Goal: Task Accomplishment & Management: Use online tool/utility

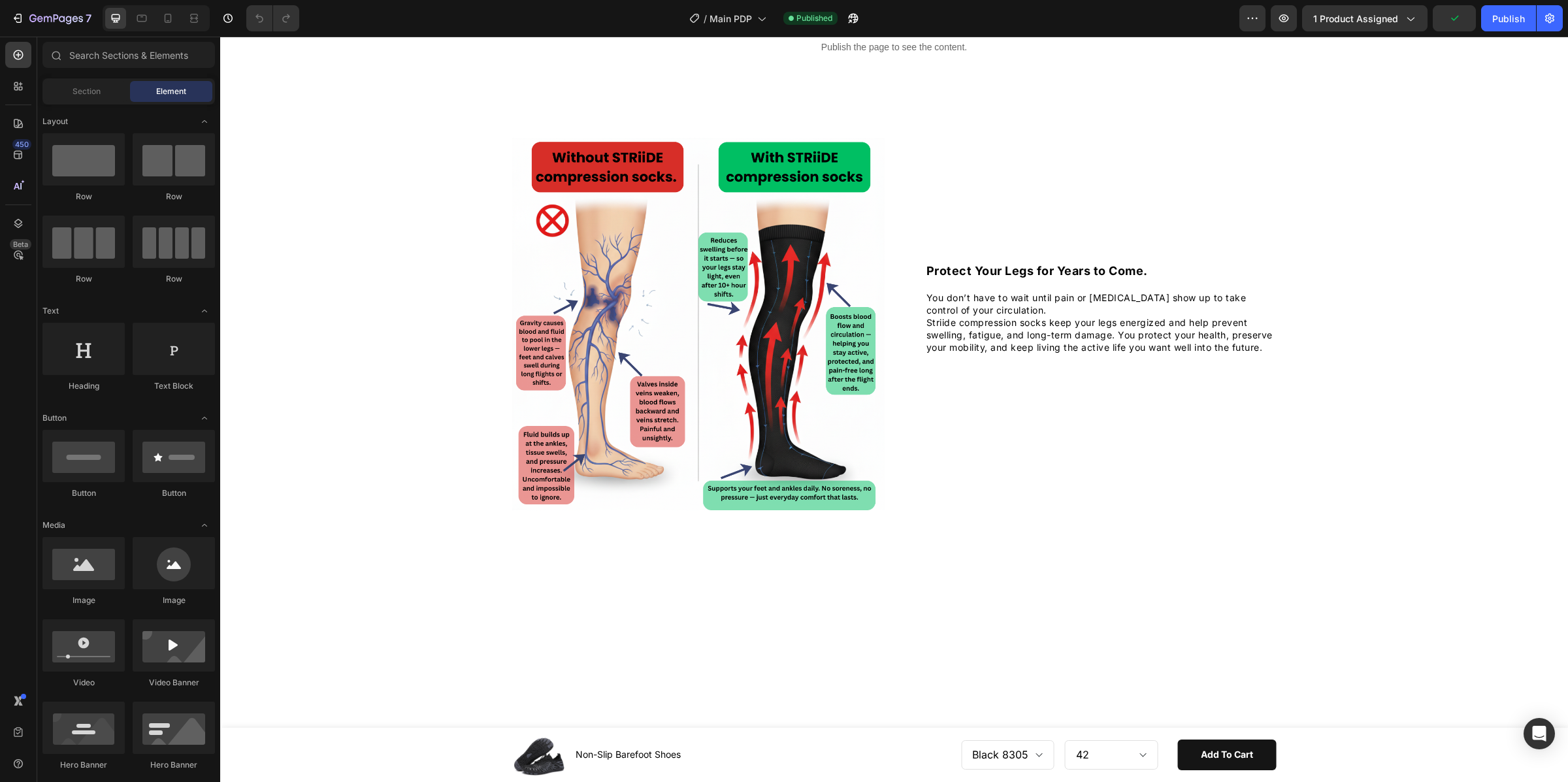
scroll to position [537, 0]
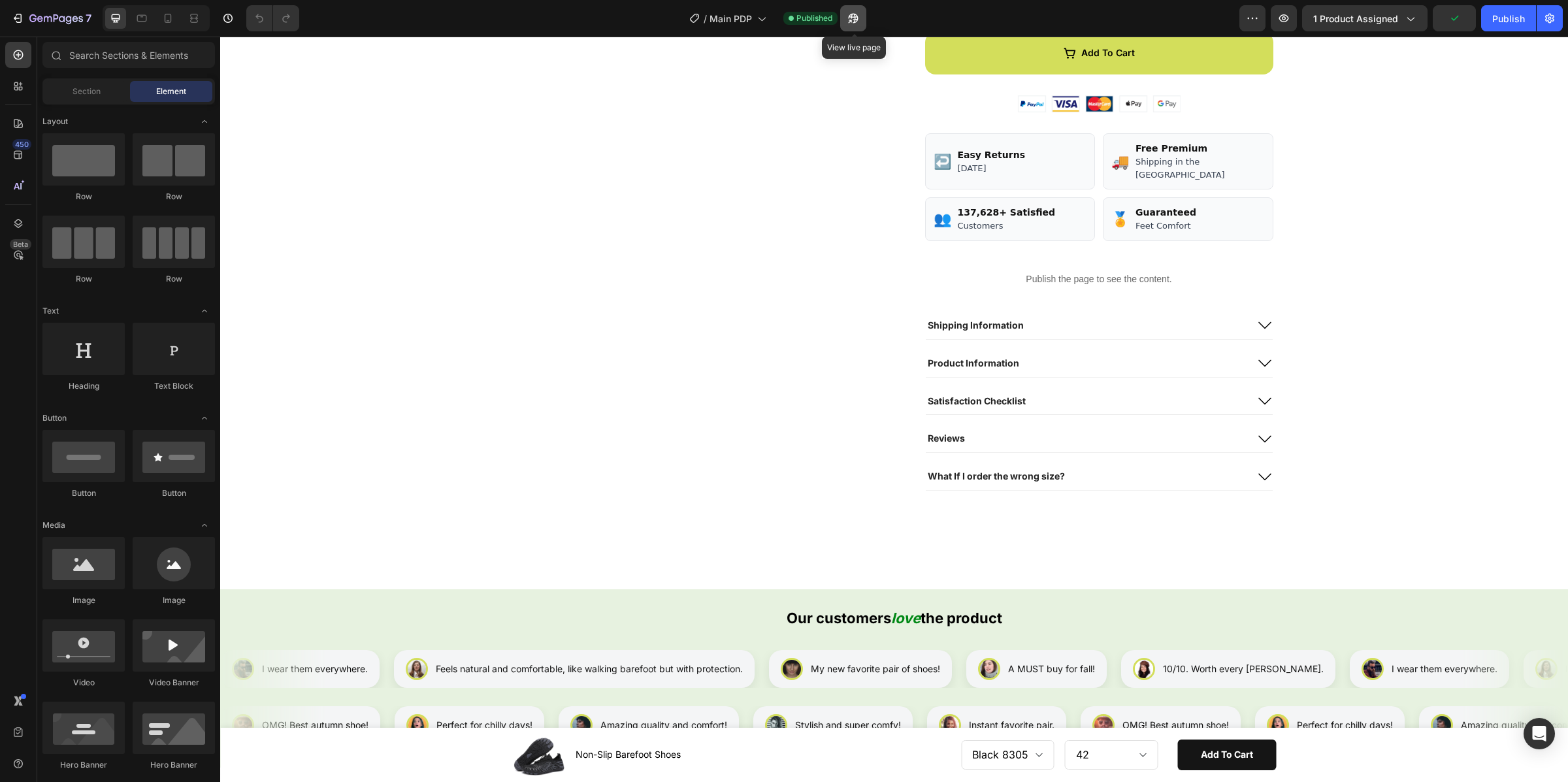
click at [863, 28] on button "button" at bounding box center [853, 18] width 26 height 26
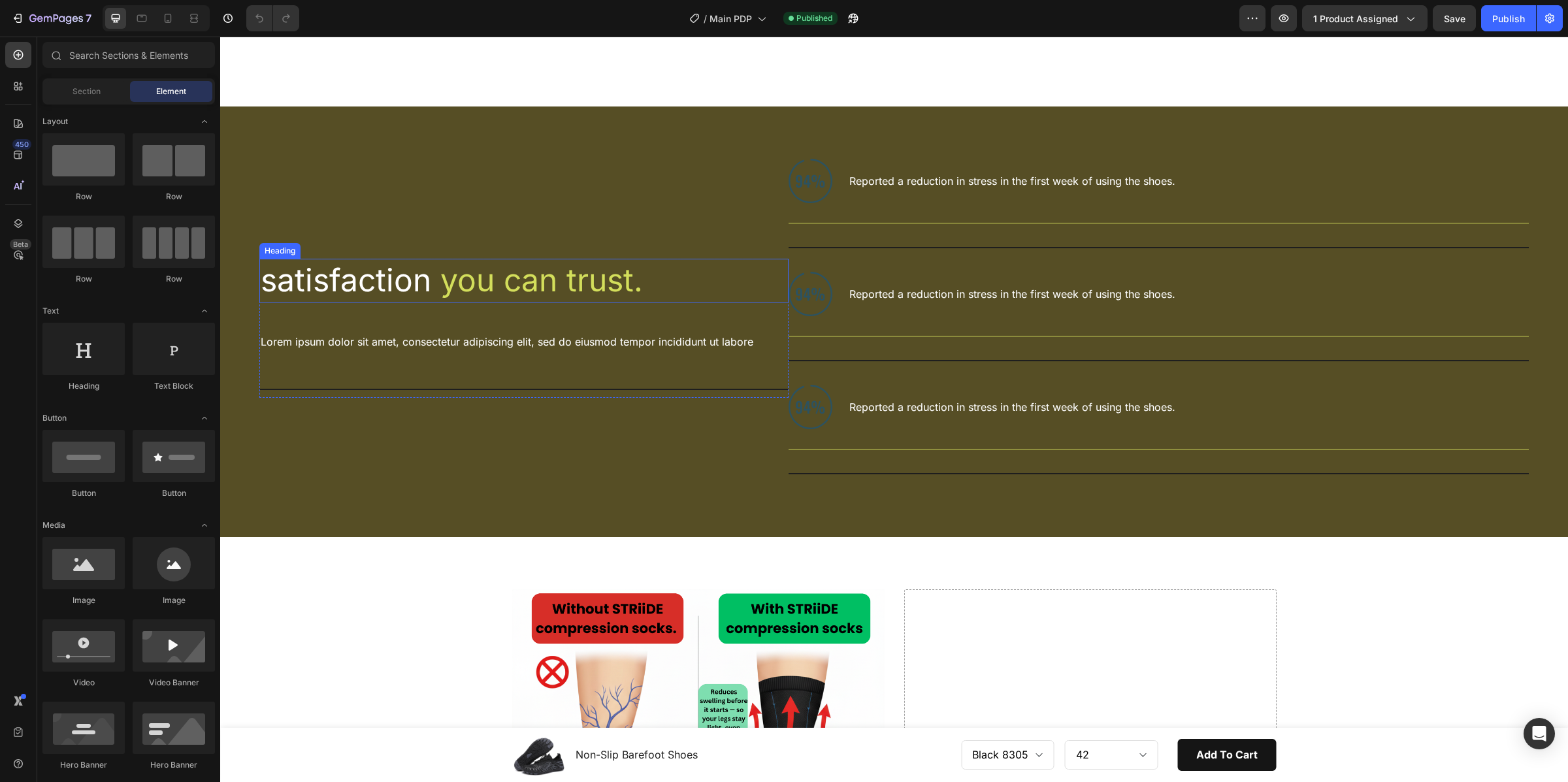
scroll to position [2396, 0]
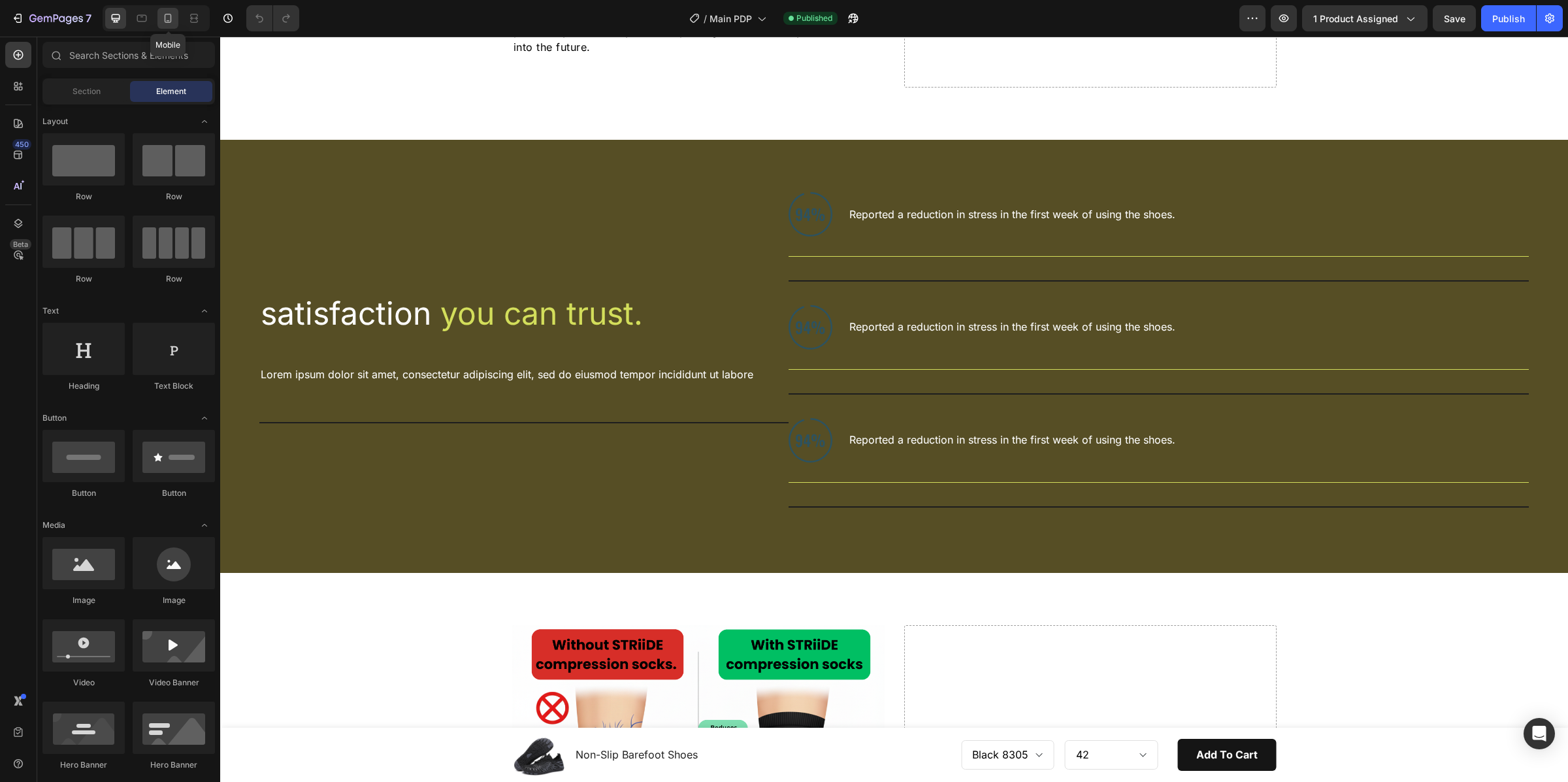
click at [168, 23] on icon at bounding box center [168, 18] width 13 height 13
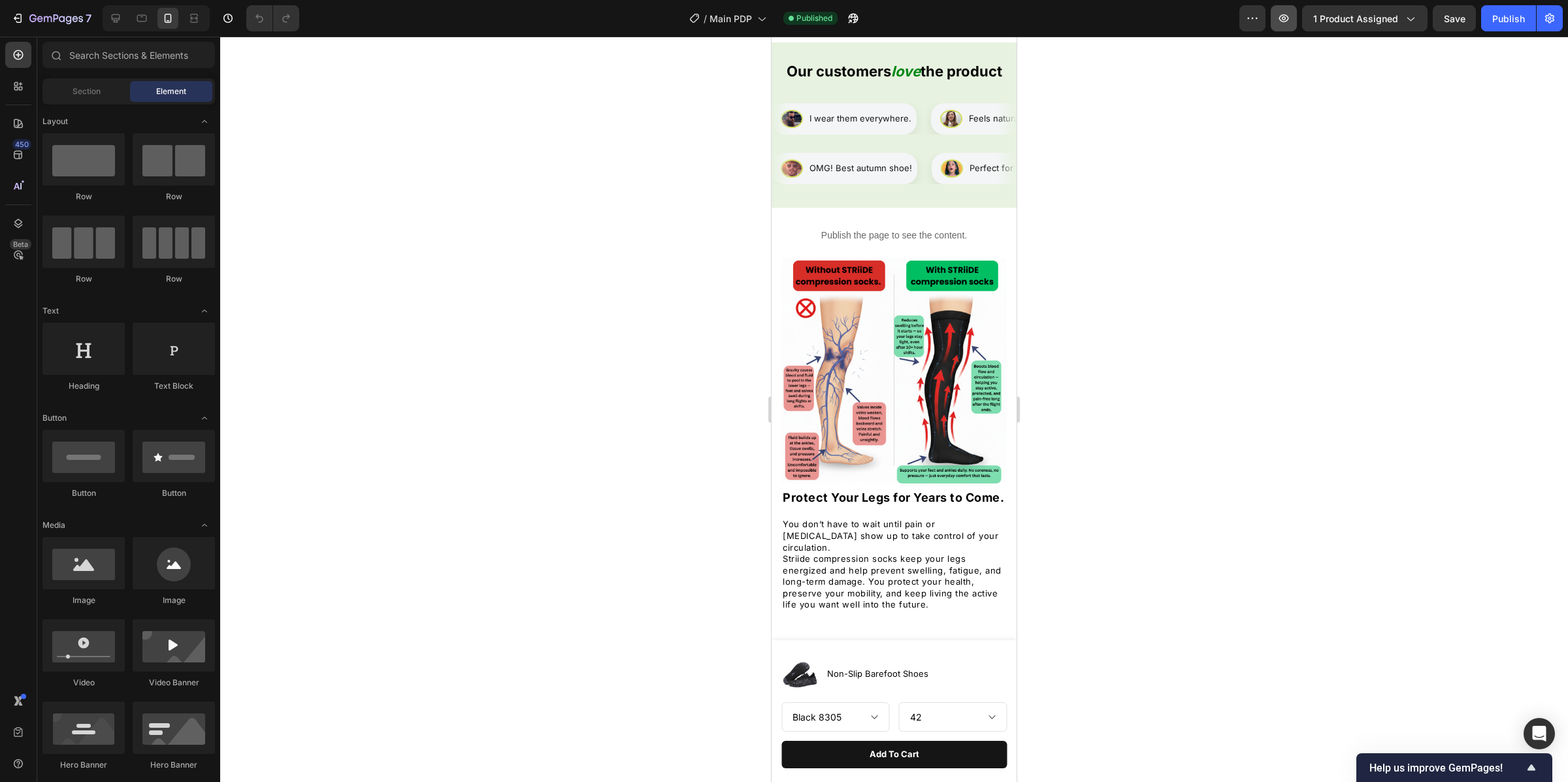
scroll to position [1311, 0]
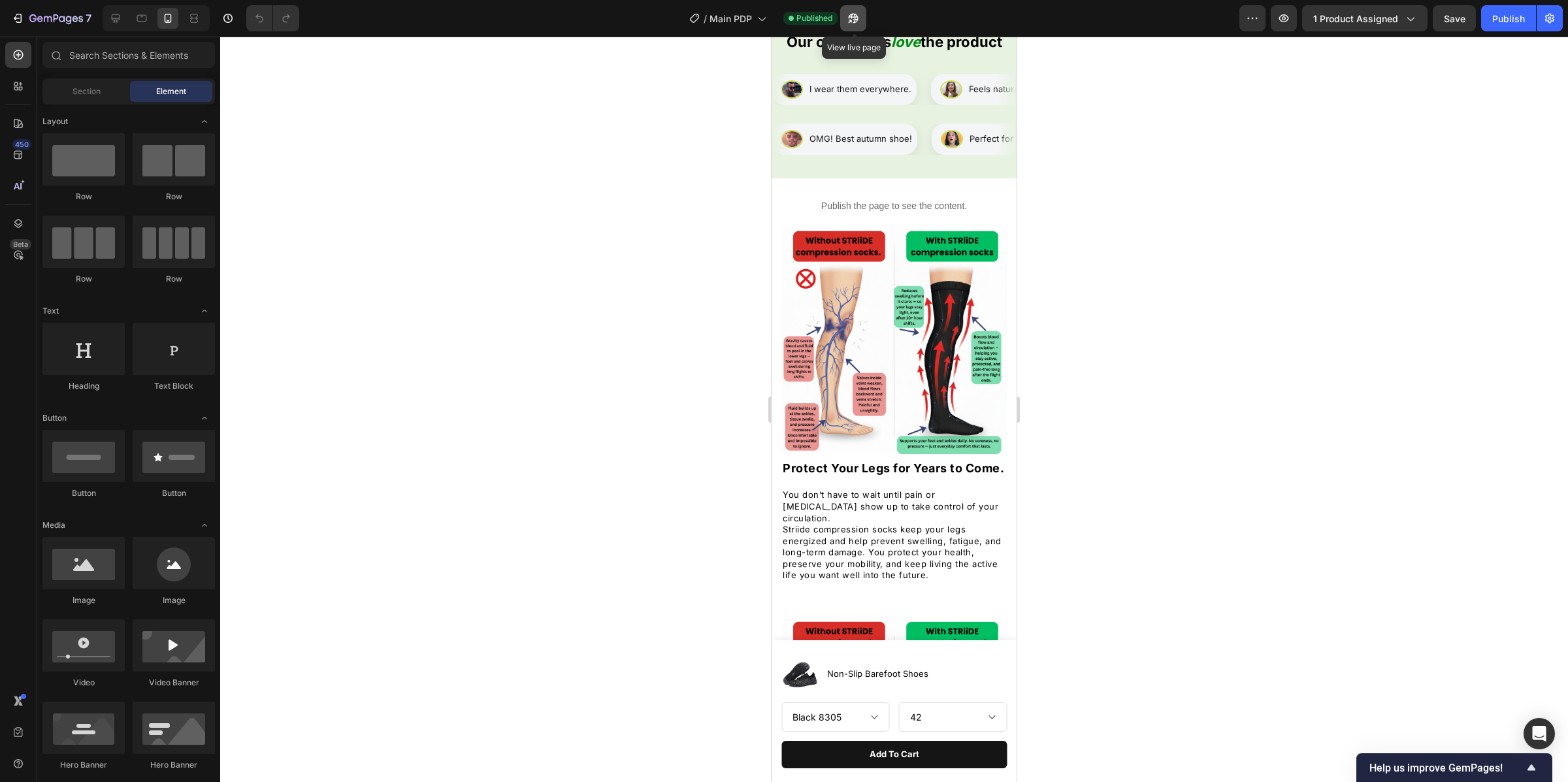
click at [857, 19] on icon "button" at bounding box center [853, 18] width 10 height 10
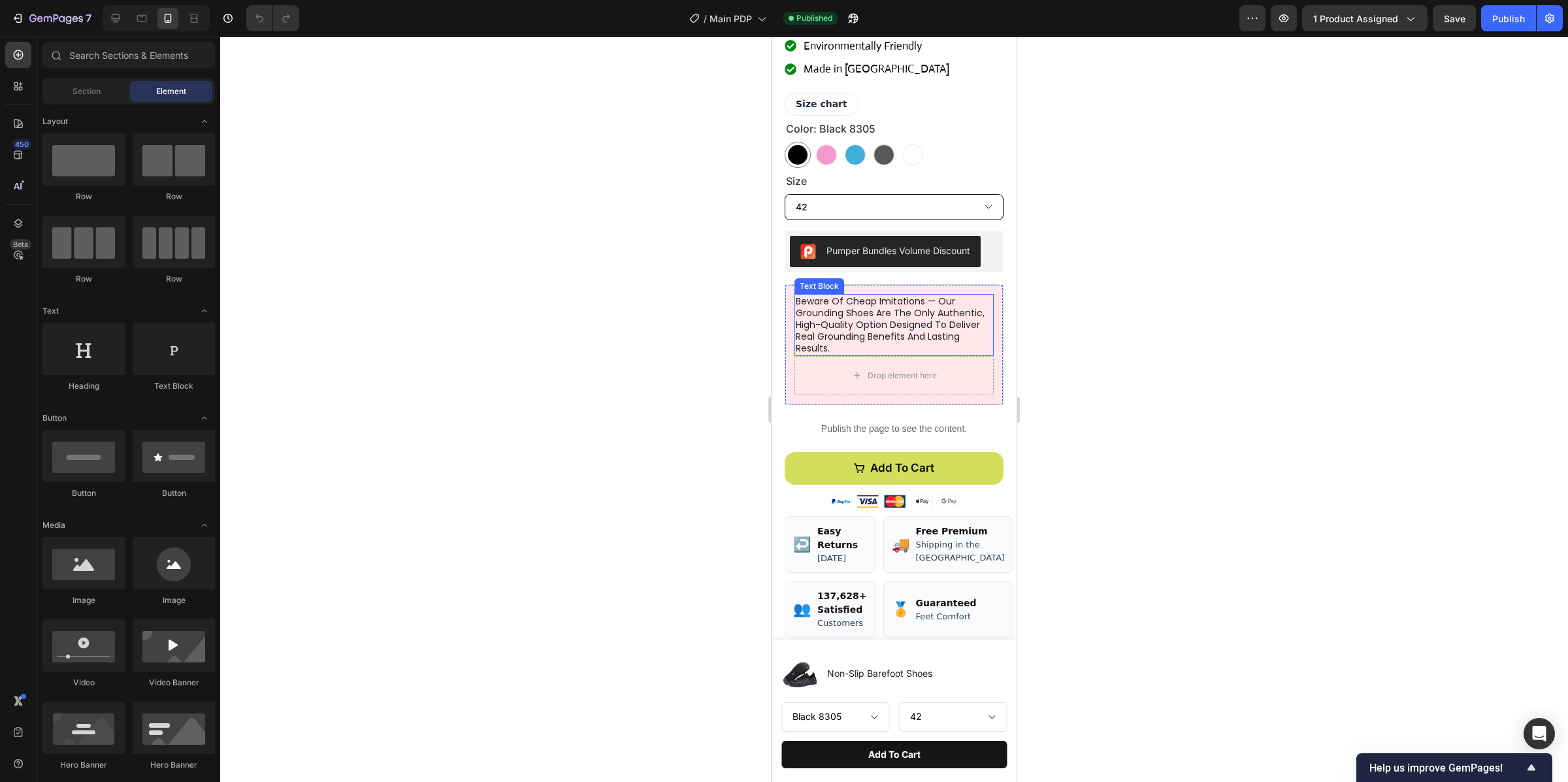
scroll to position [652, 0]
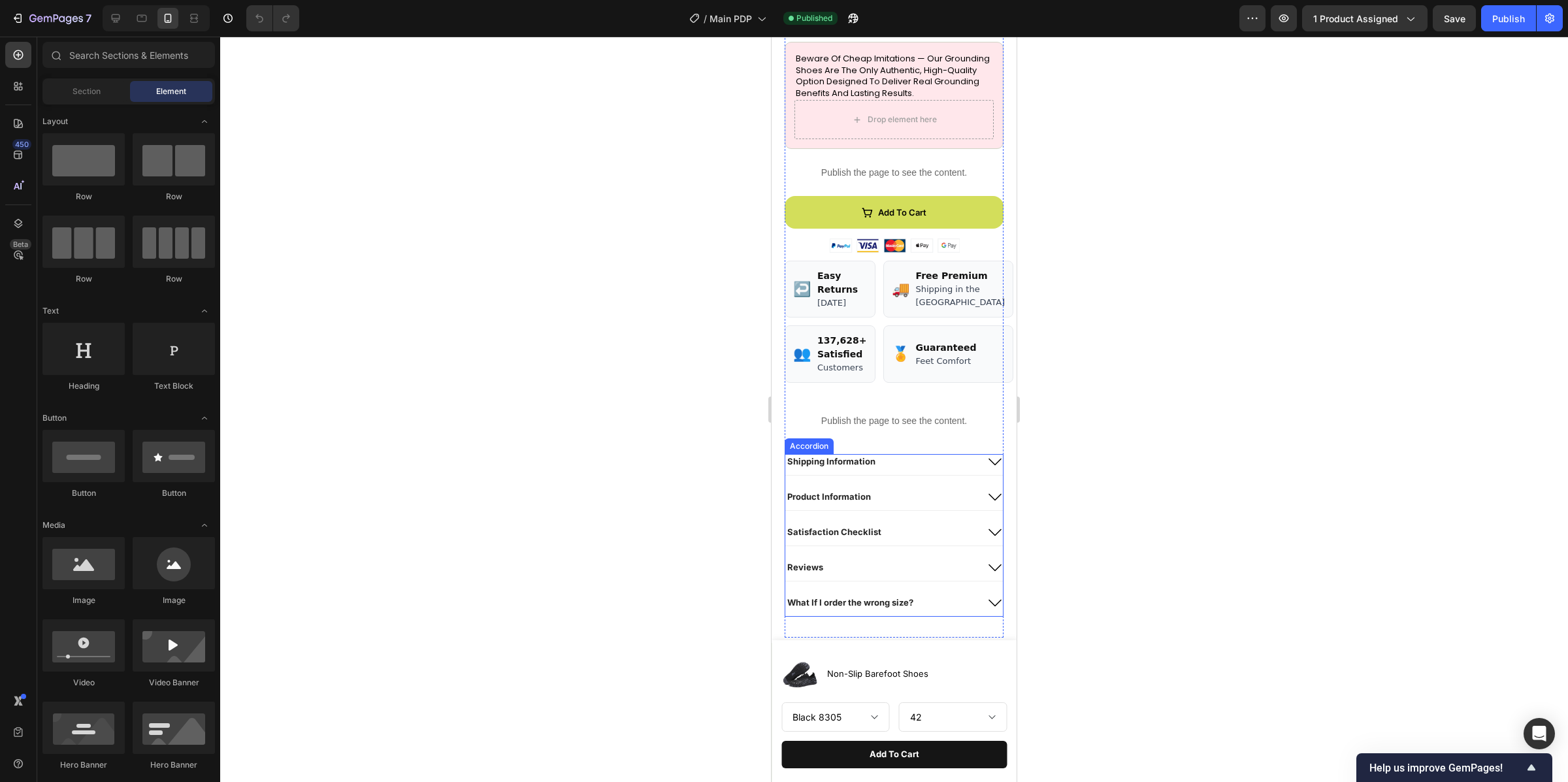
click at [907, 470] on div "Shipping Information" at bounding box center [881, 462] width 191 height 16
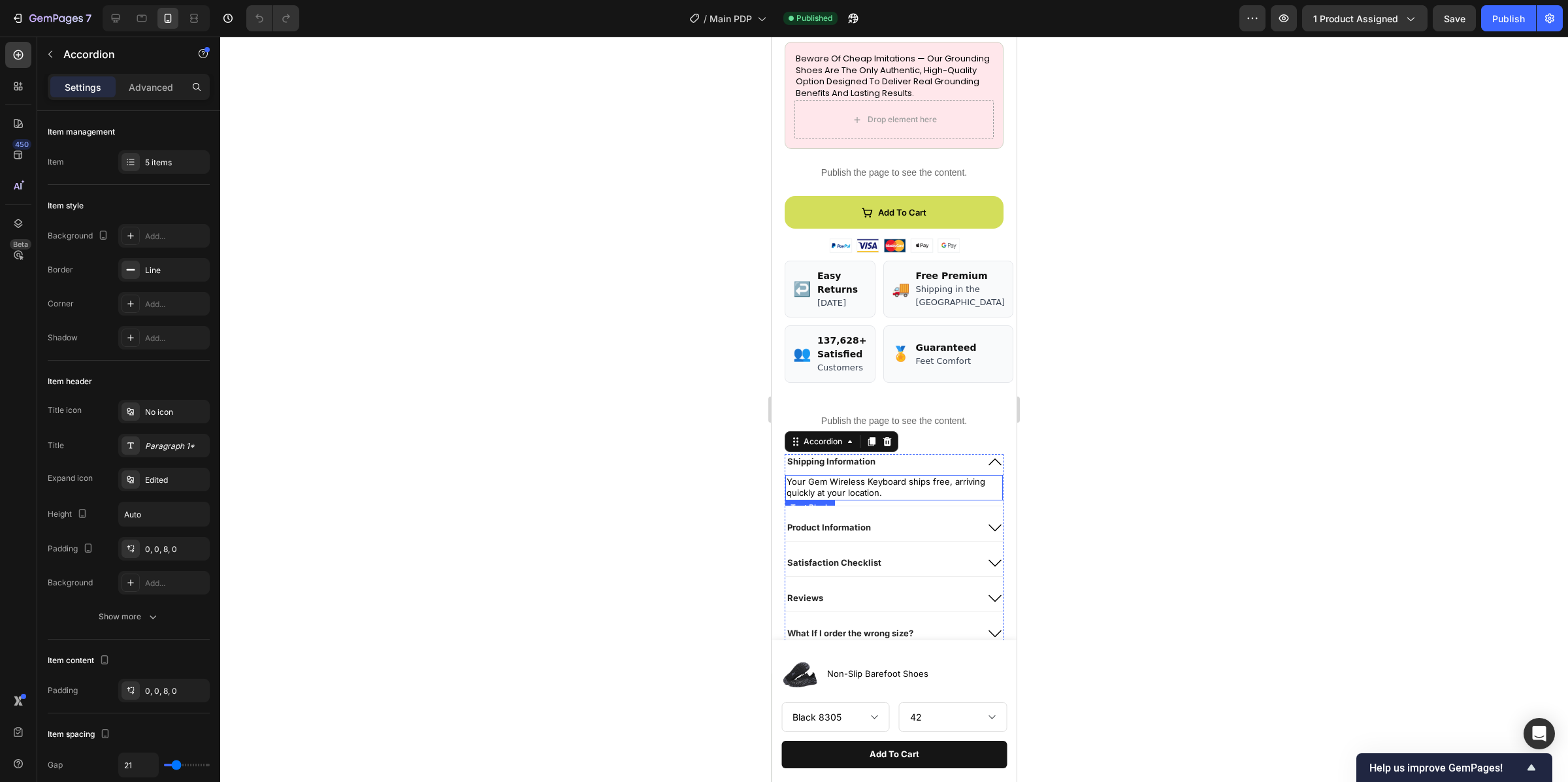
click at [889, 499] on p "Your Gem Wireless Keyboard ships free, arriving quickly at your location." at bounding box center [894, 488] width 215 height 23
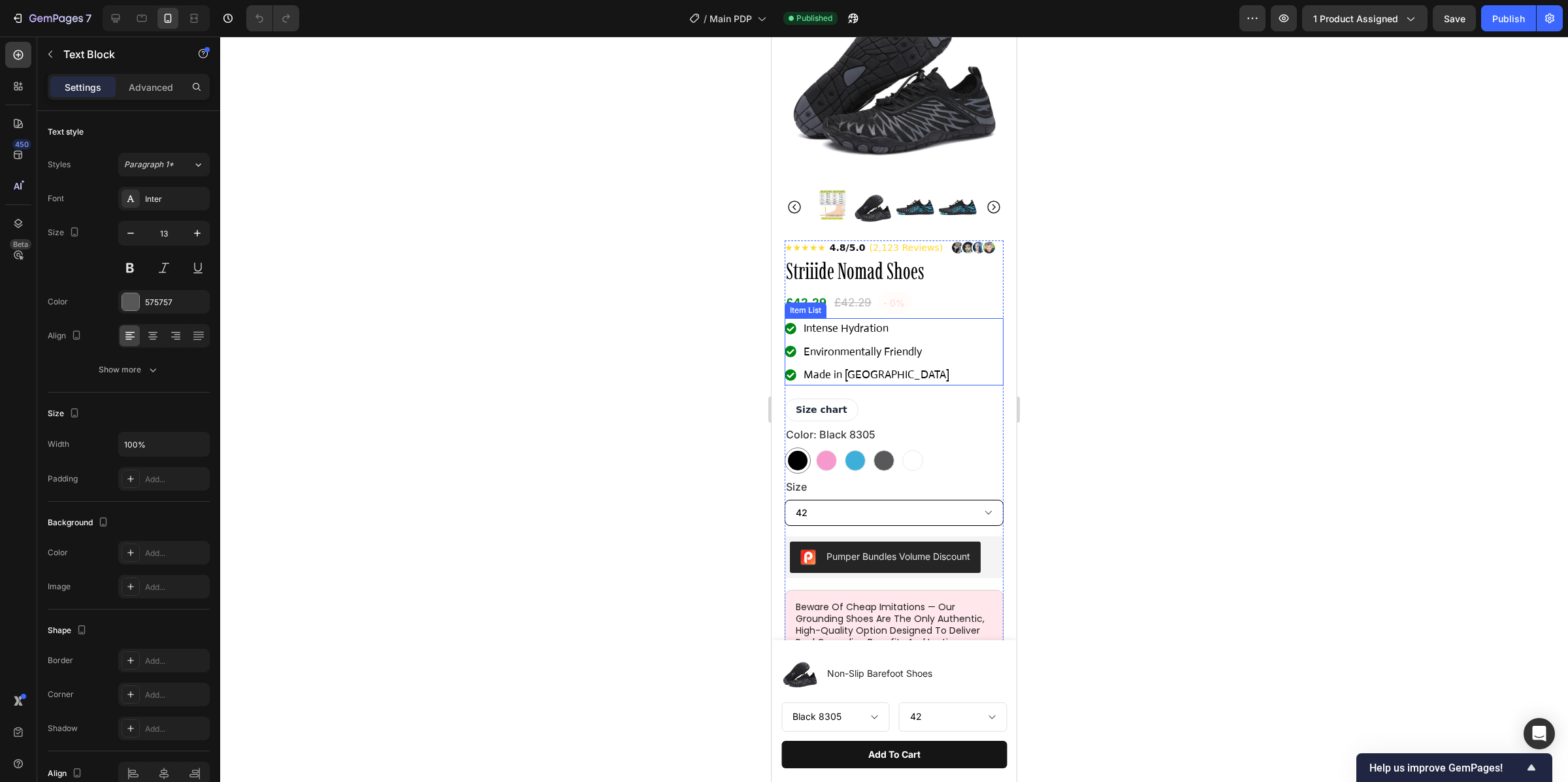
scroll to position [129, 0]
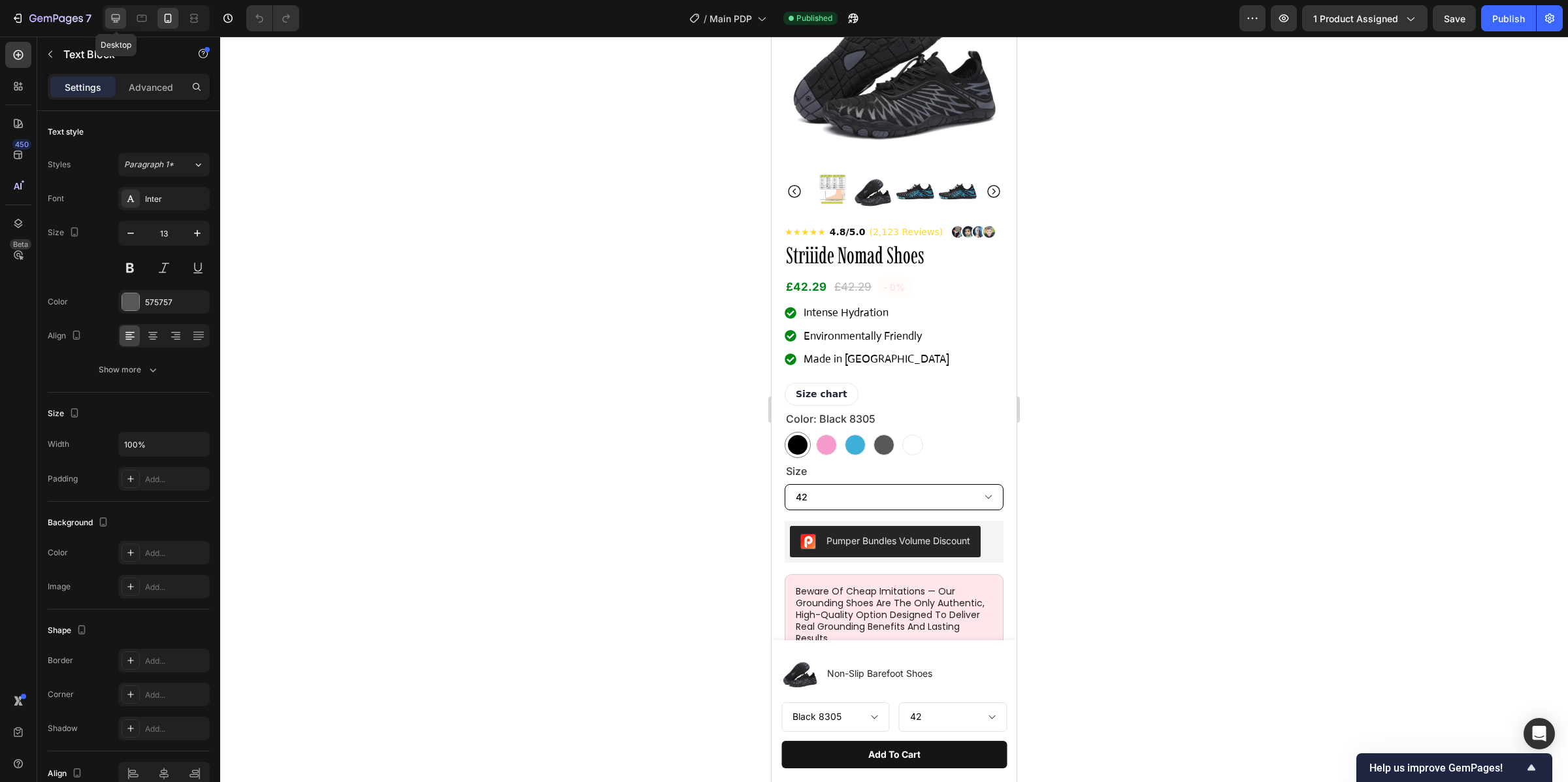
click at [112, 13] on icon at bounding box center [115, 18] width 13 height 13
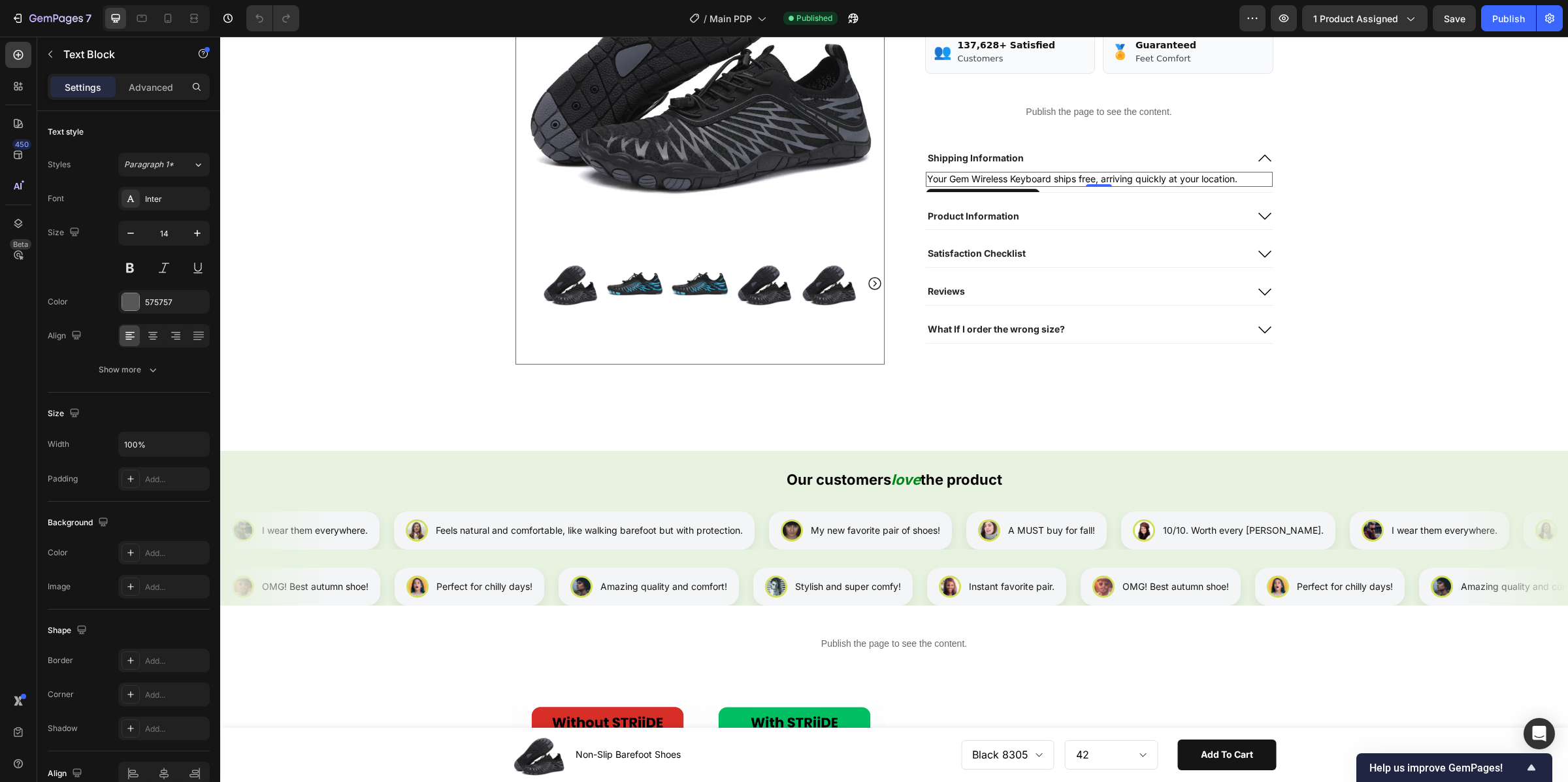
scroll to position [678, 0]
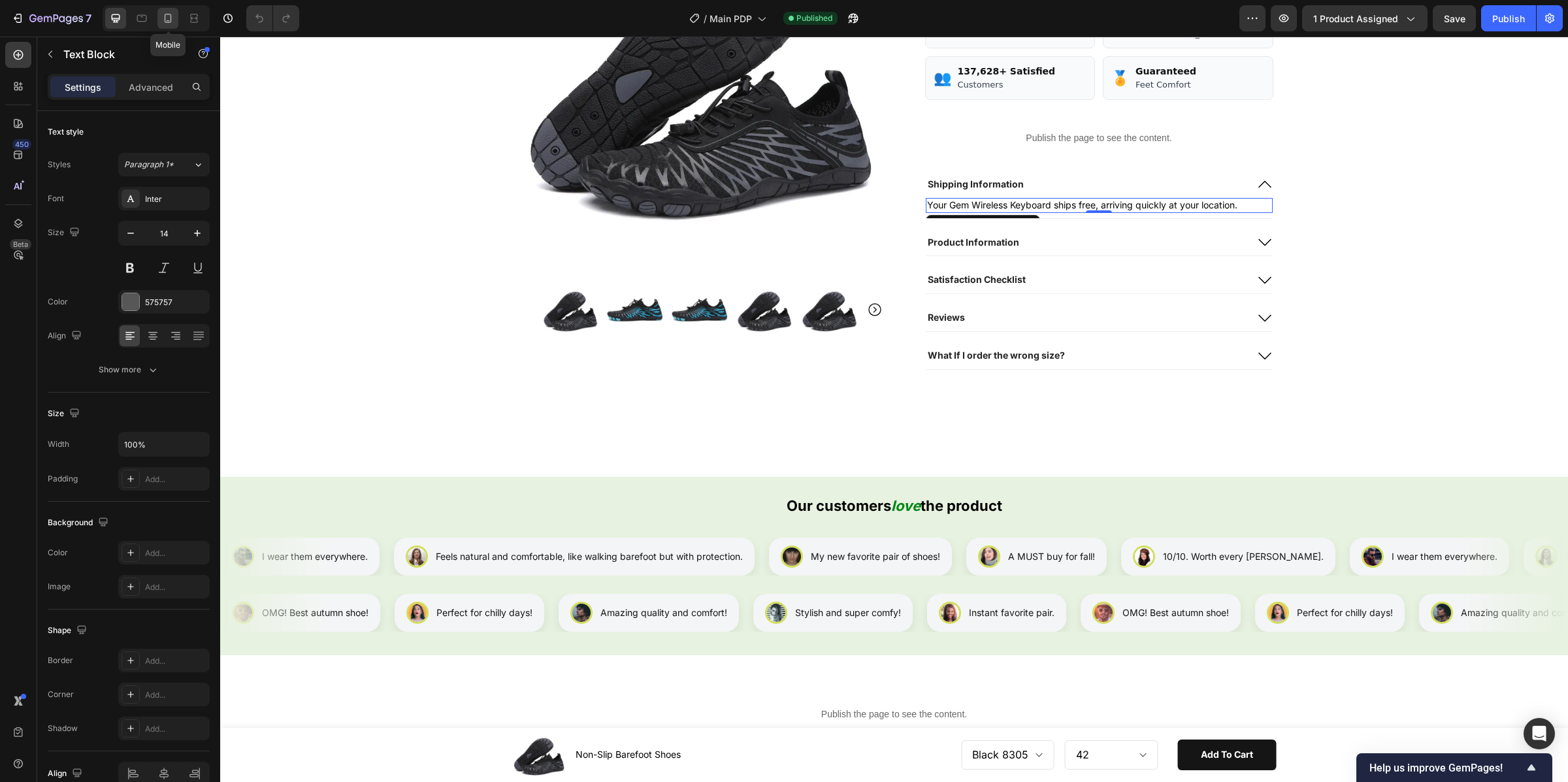
click at [169, 19] on icon at bounding box center [168, 18] width 13 height 13
type input "13"
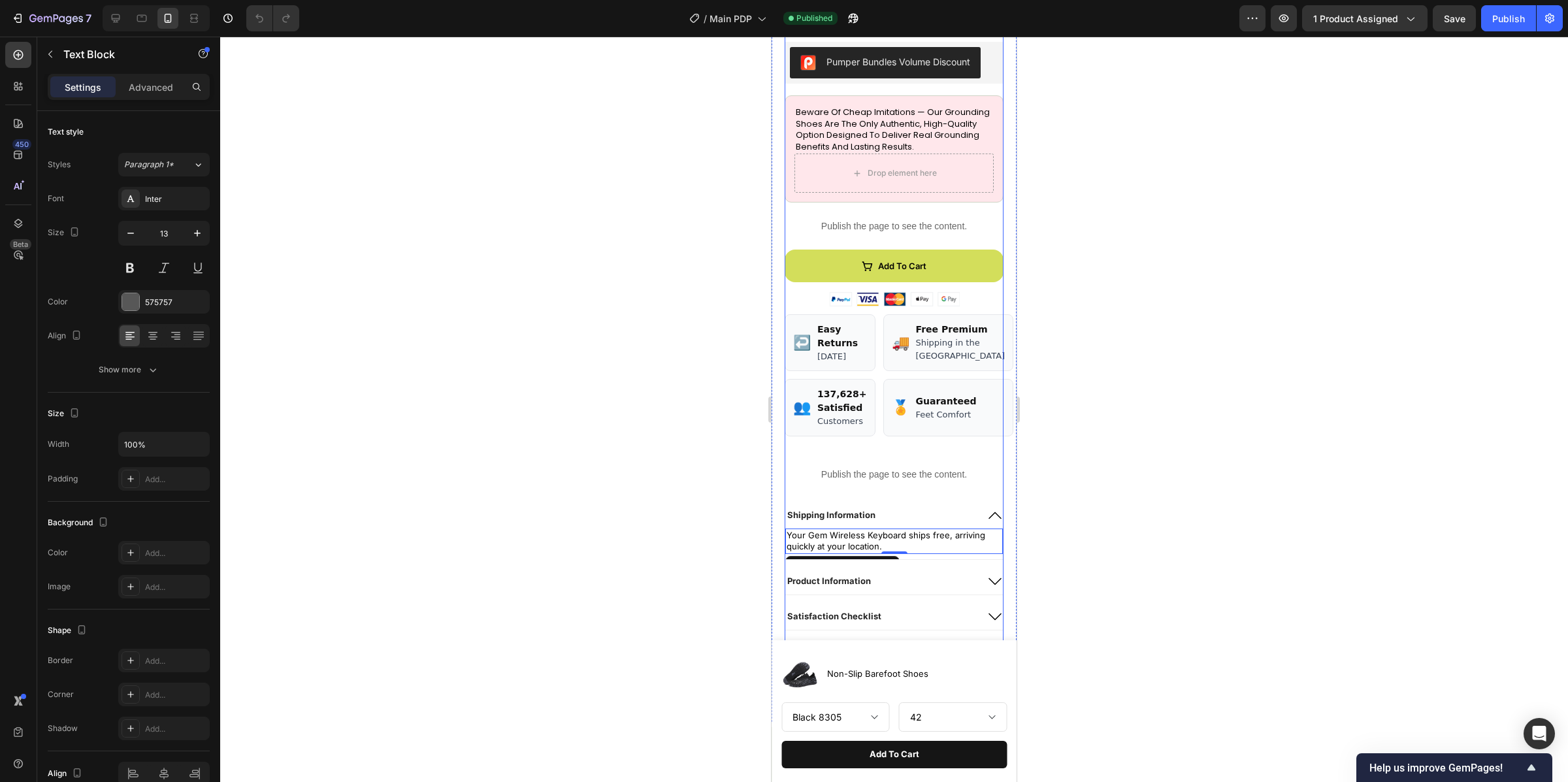
scroll to position [595, 0]
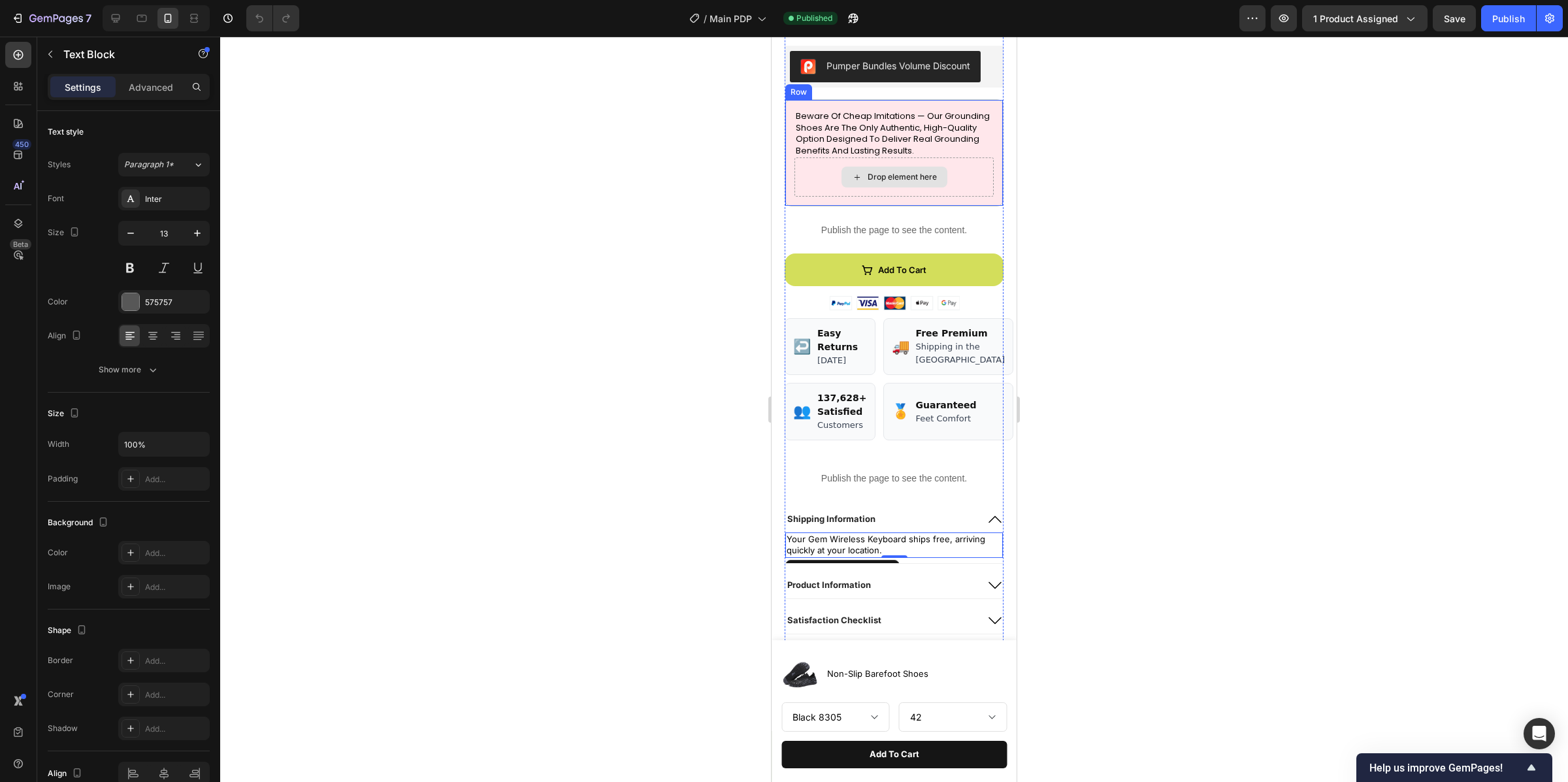
click at [972, 174] on div "Drop element here" at bounding box center [894, 177] width 199 height 39
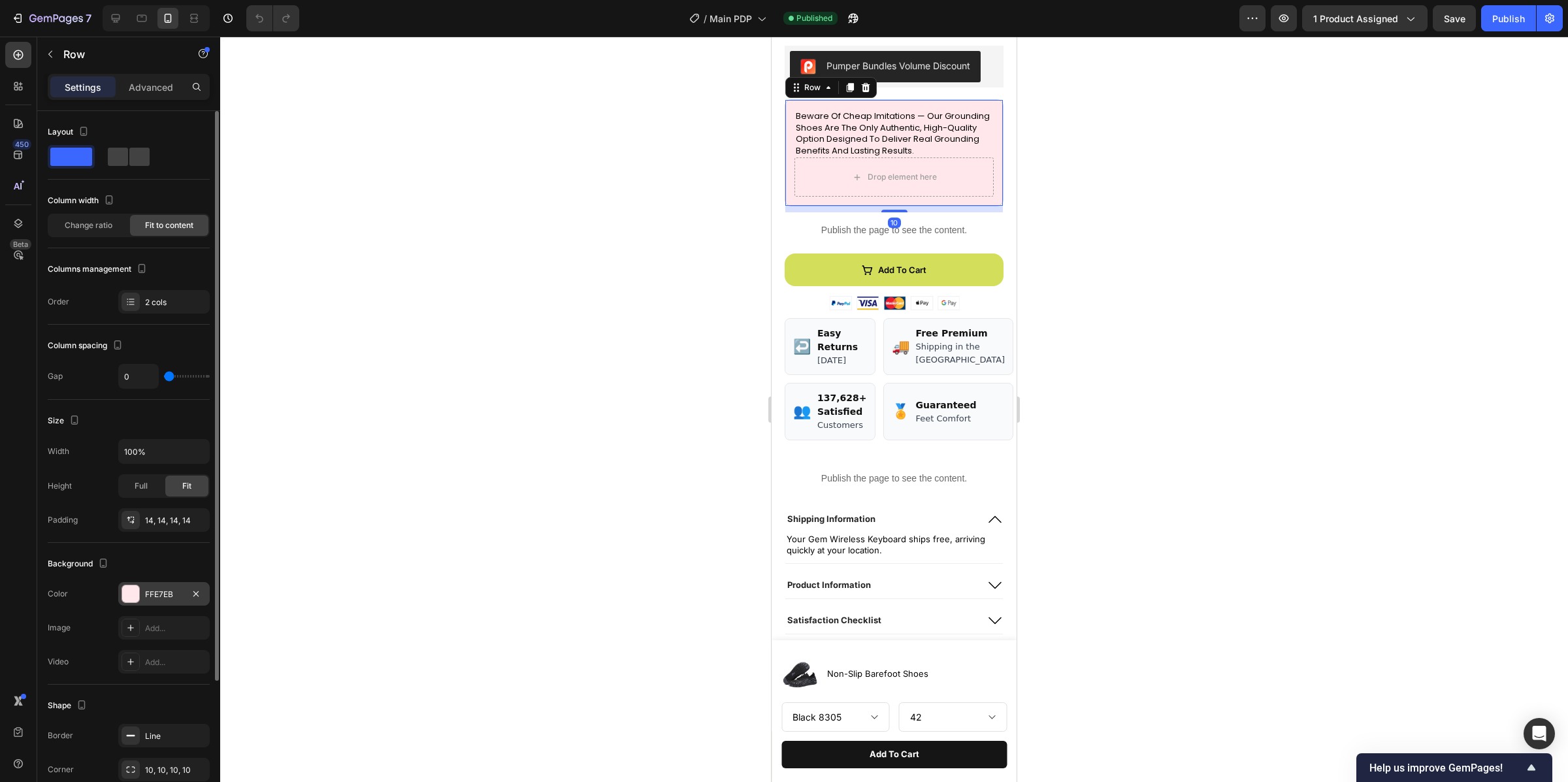
click at [134, 589] on div at bounding box center [131, 594] width 17 height 17
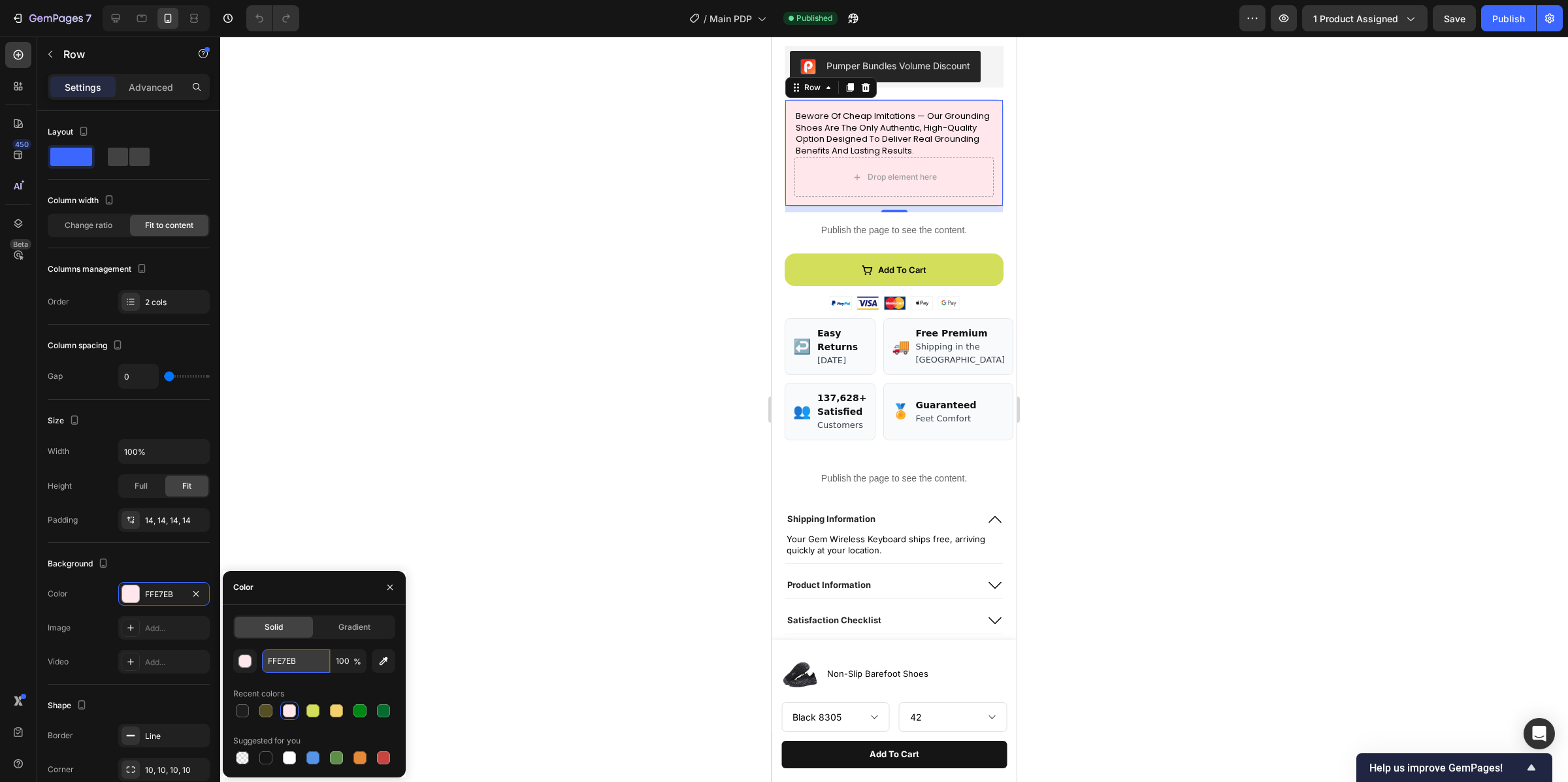
click at [324, 661] on input "FFE7EB" at bounding box center [296, 661] width 68 height 24
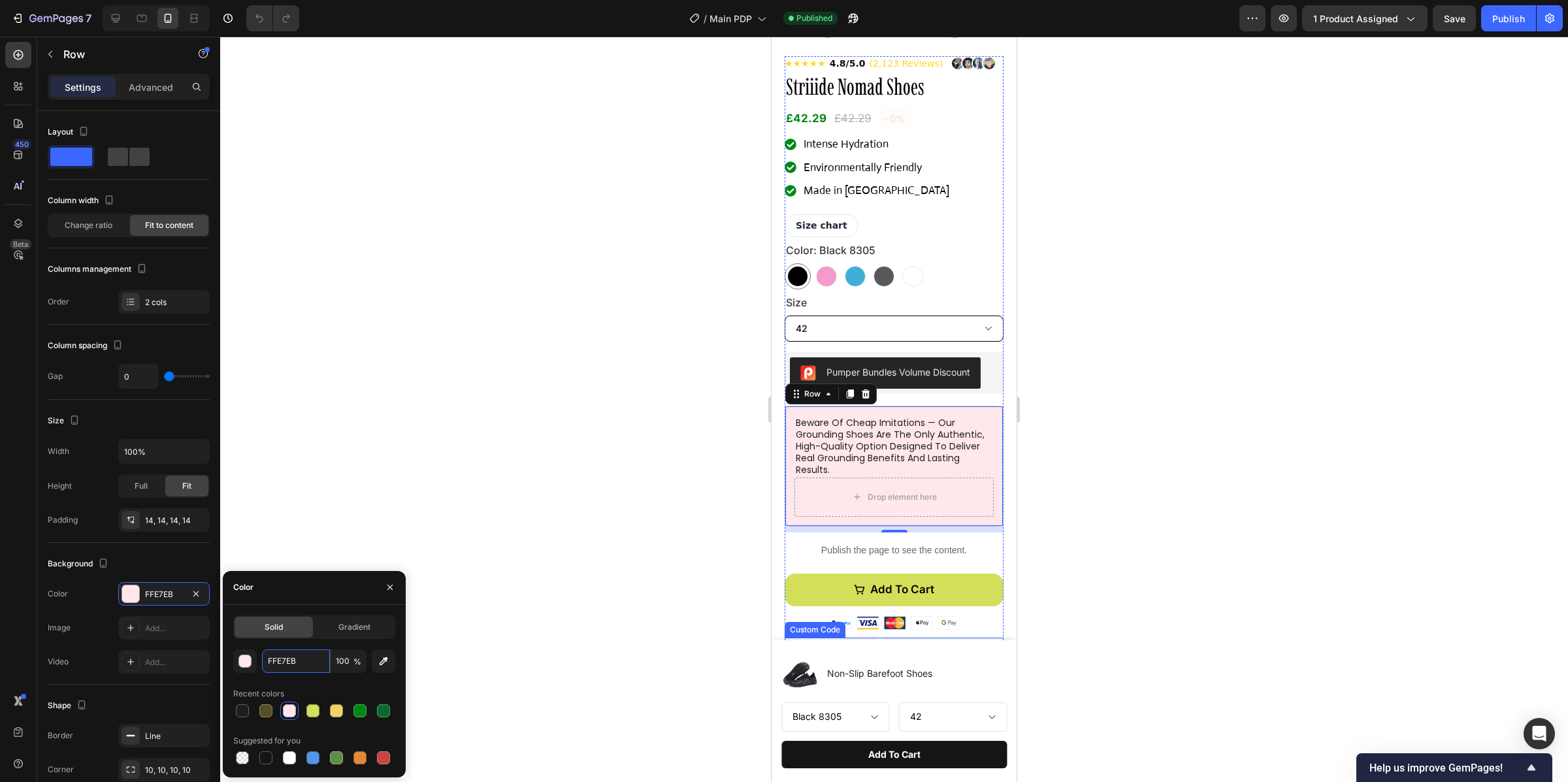
scroll to position [0, 0]
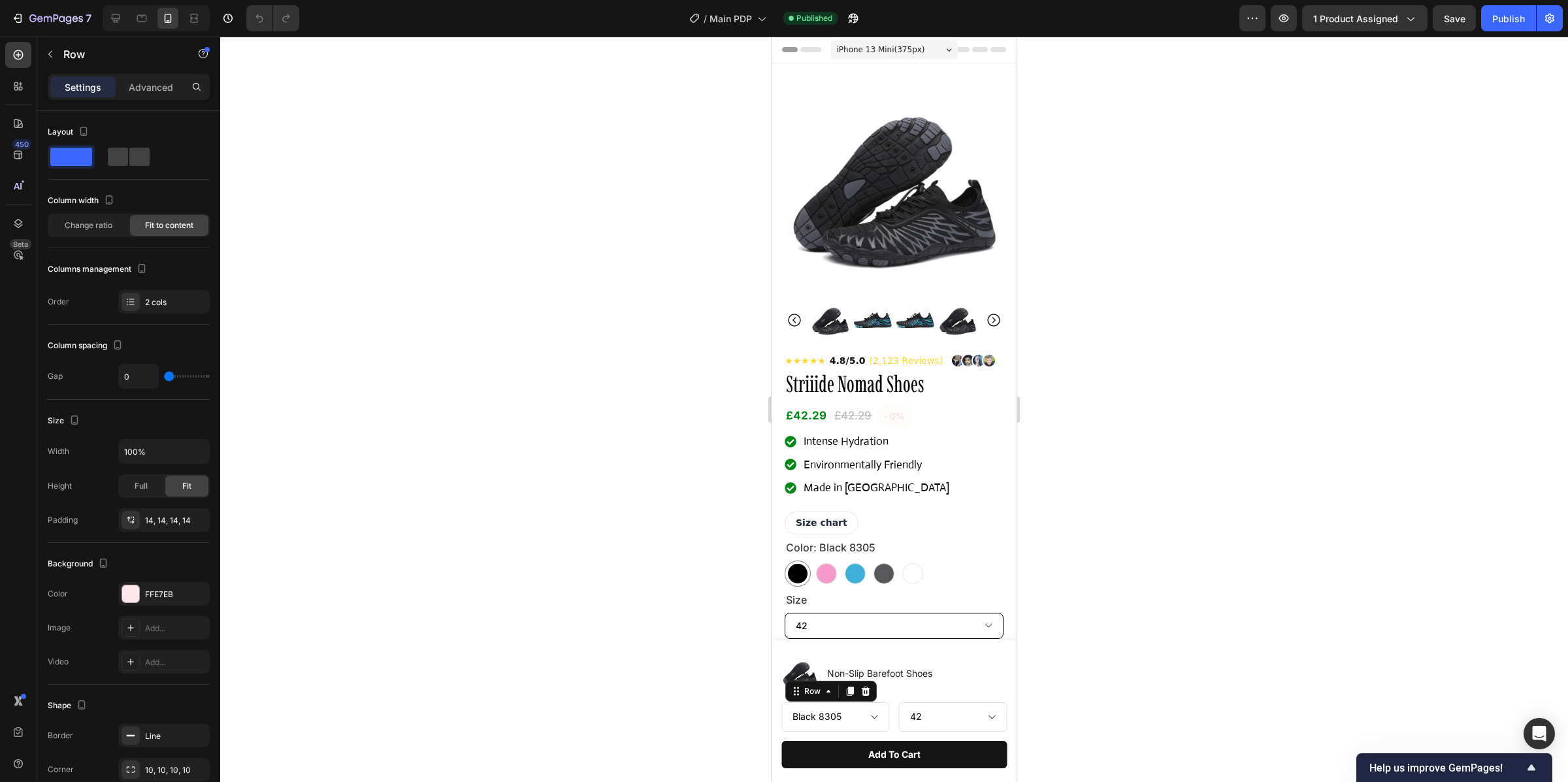
click at [99, 14] on div at bounding box center [153, 18] width 112 height 26
click at [112, 13] on icon at bounding box center [115, 18] width 13 height 13
type input "16"
type input "1200"
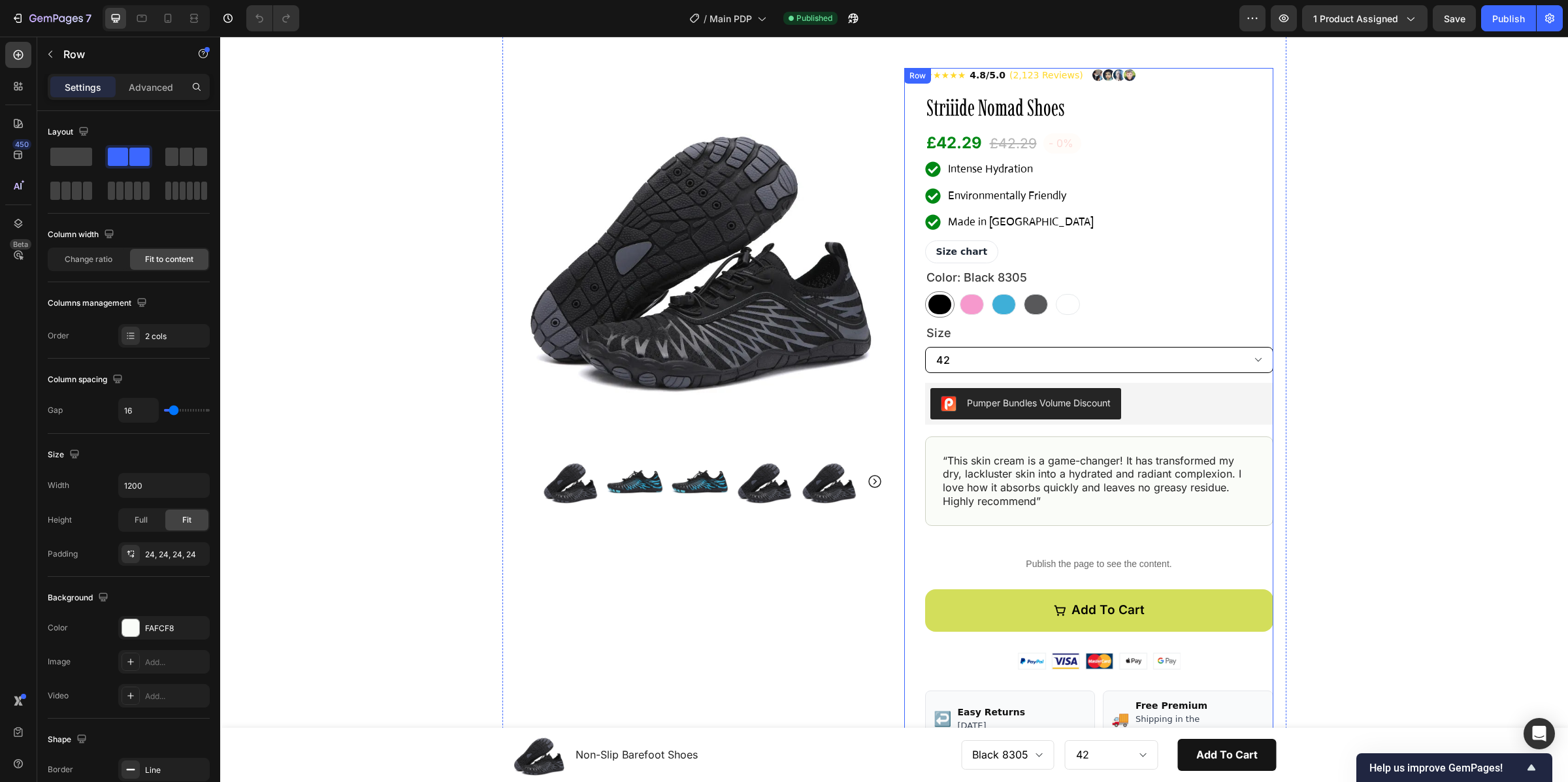
scroll to position [115, 0]
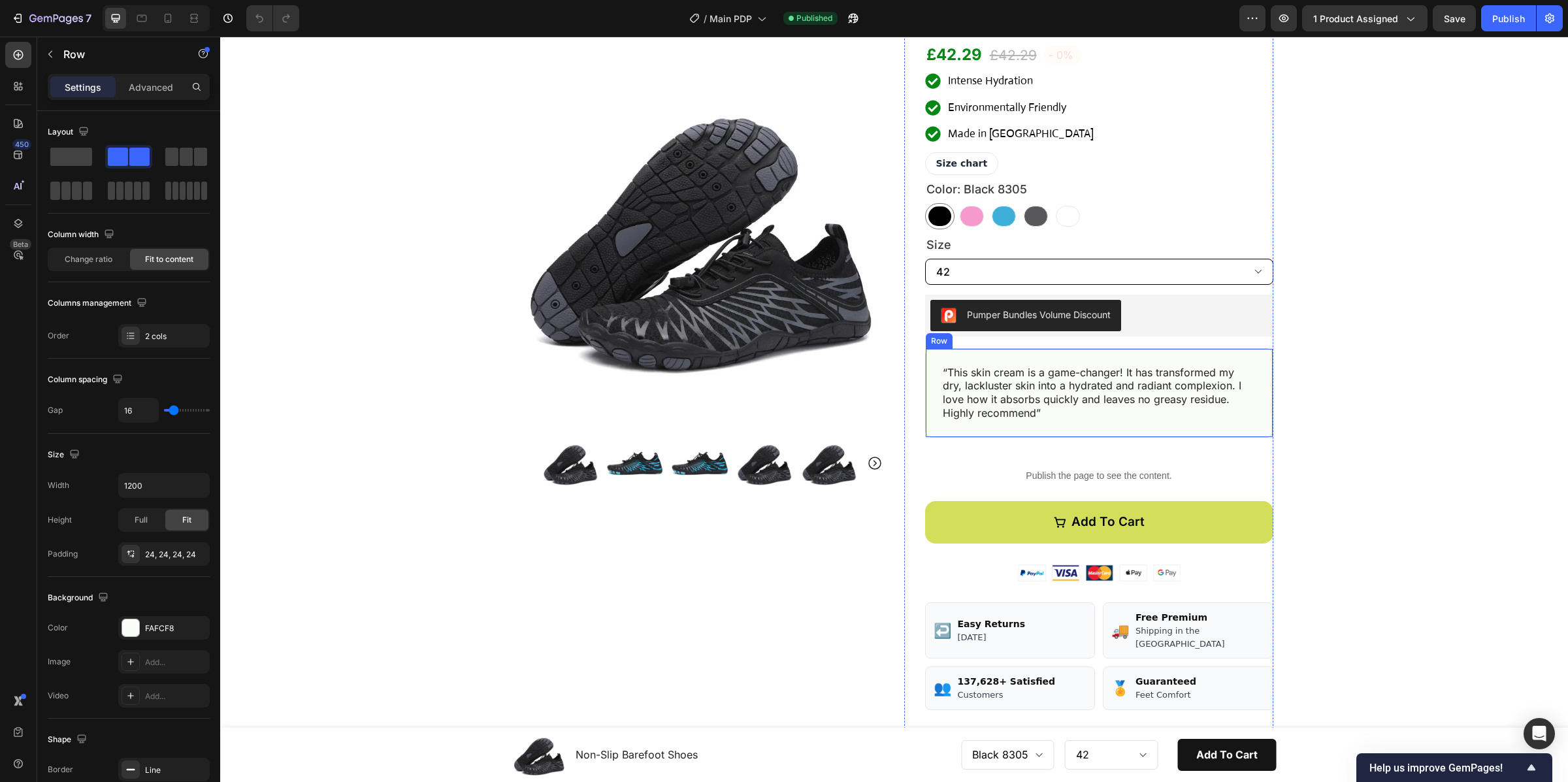
click at [1191, 424] on div "“This skin cream is a game-changer! It has transformed my dry, lackluster skin …" at bounding box center [1099, 393] width 348 height 90
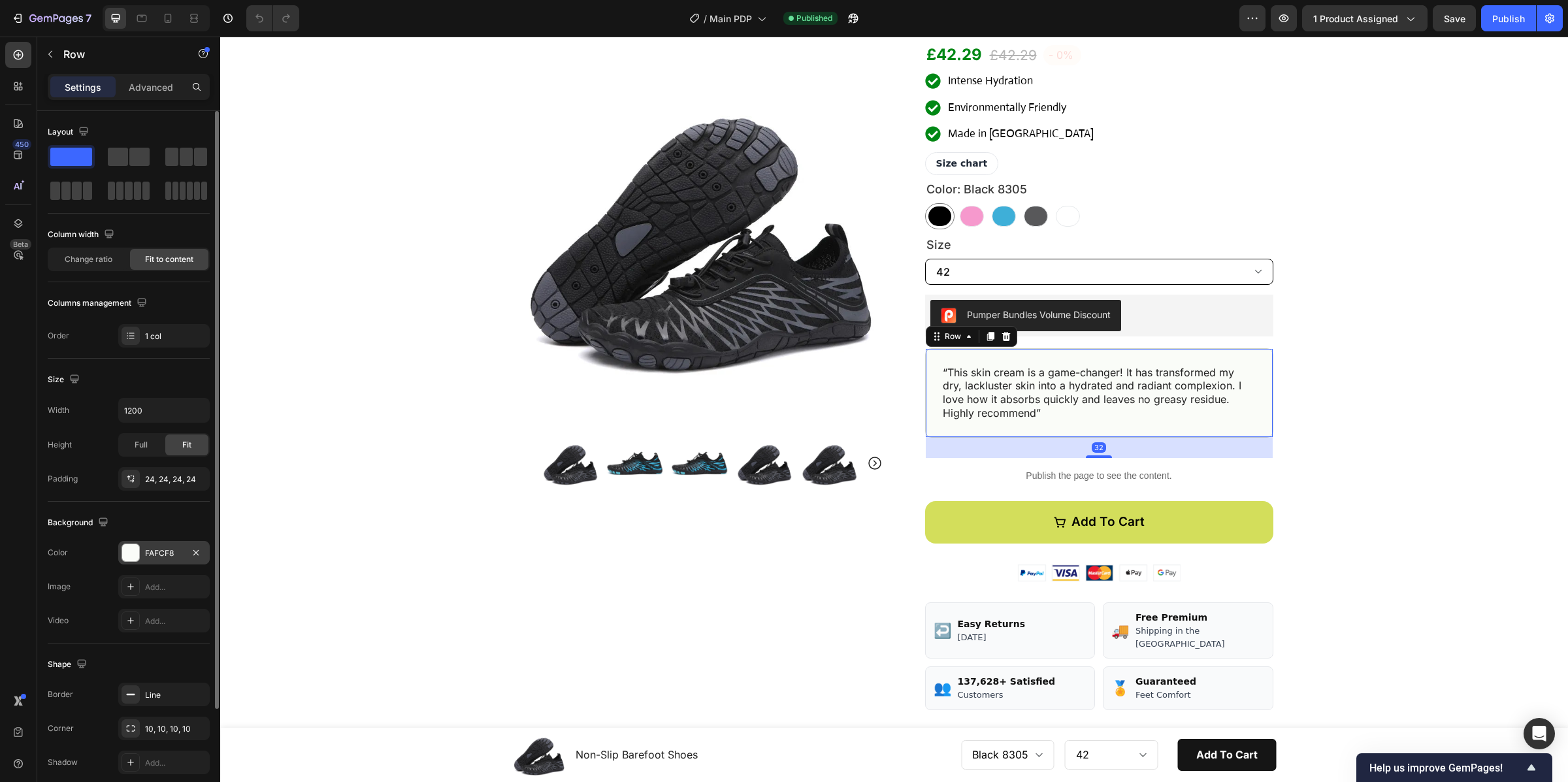
click at [125, 550] on div at bounding box center [131, 553] width 17 height 17
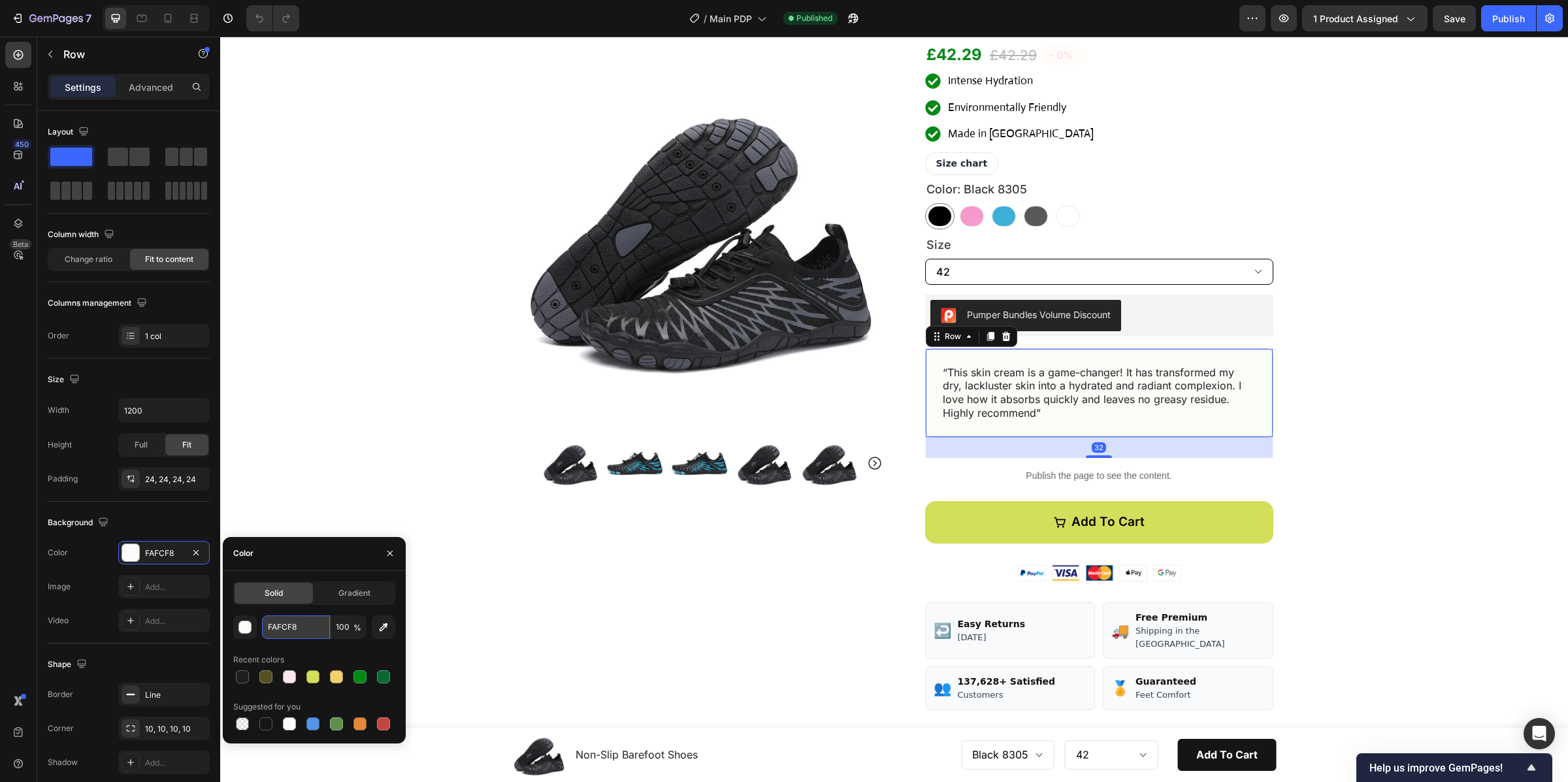
click at [313, 620] on input "FAFCF8" at bounding box center [296, 627] width 68 height 24
click at [313, 622] on input "FAFCF8" at bounding box center [296, 627] width 68 height 24
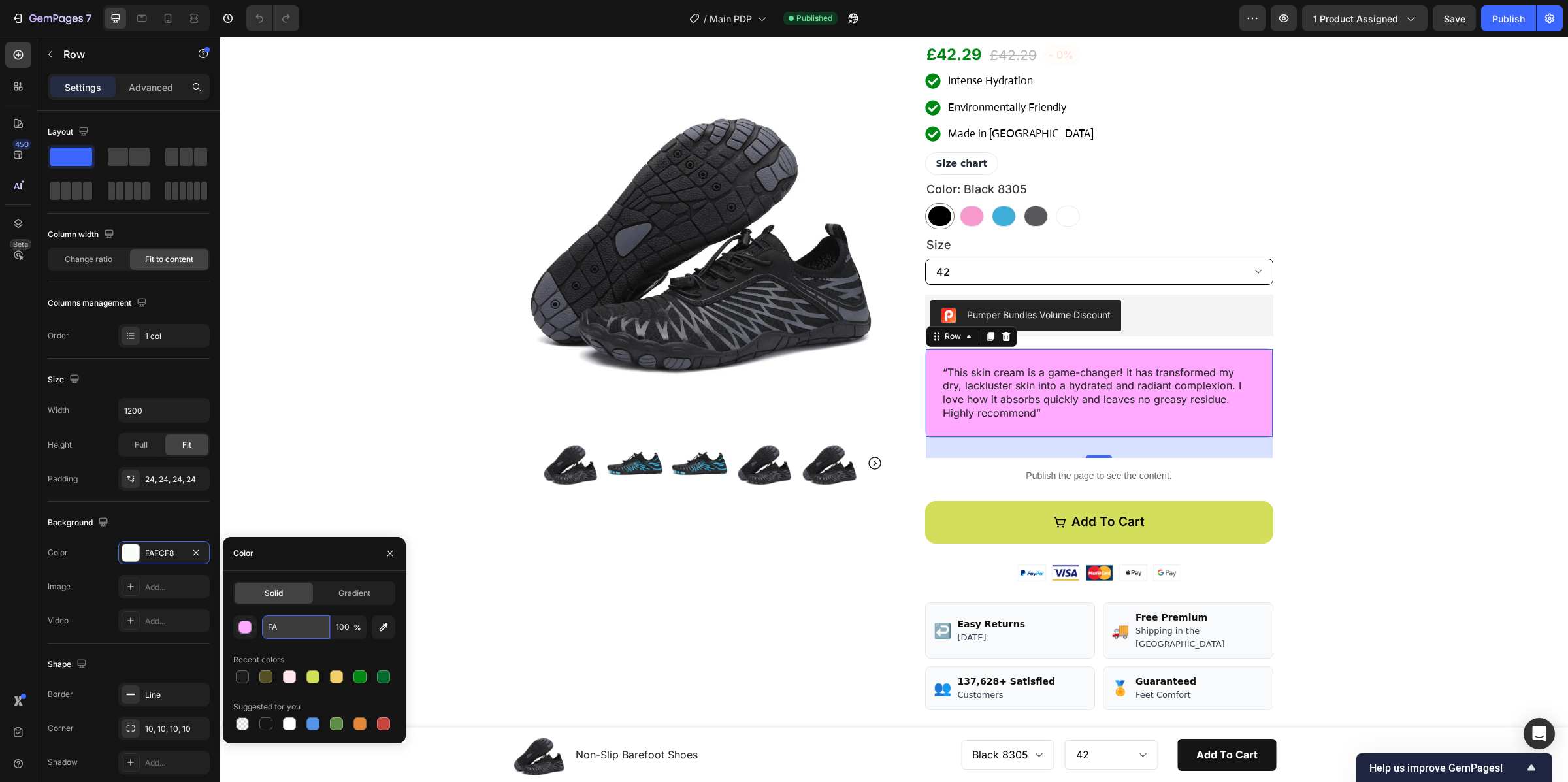
type input "F"
paste input "FFE7EB"
type input "FFE7EB"
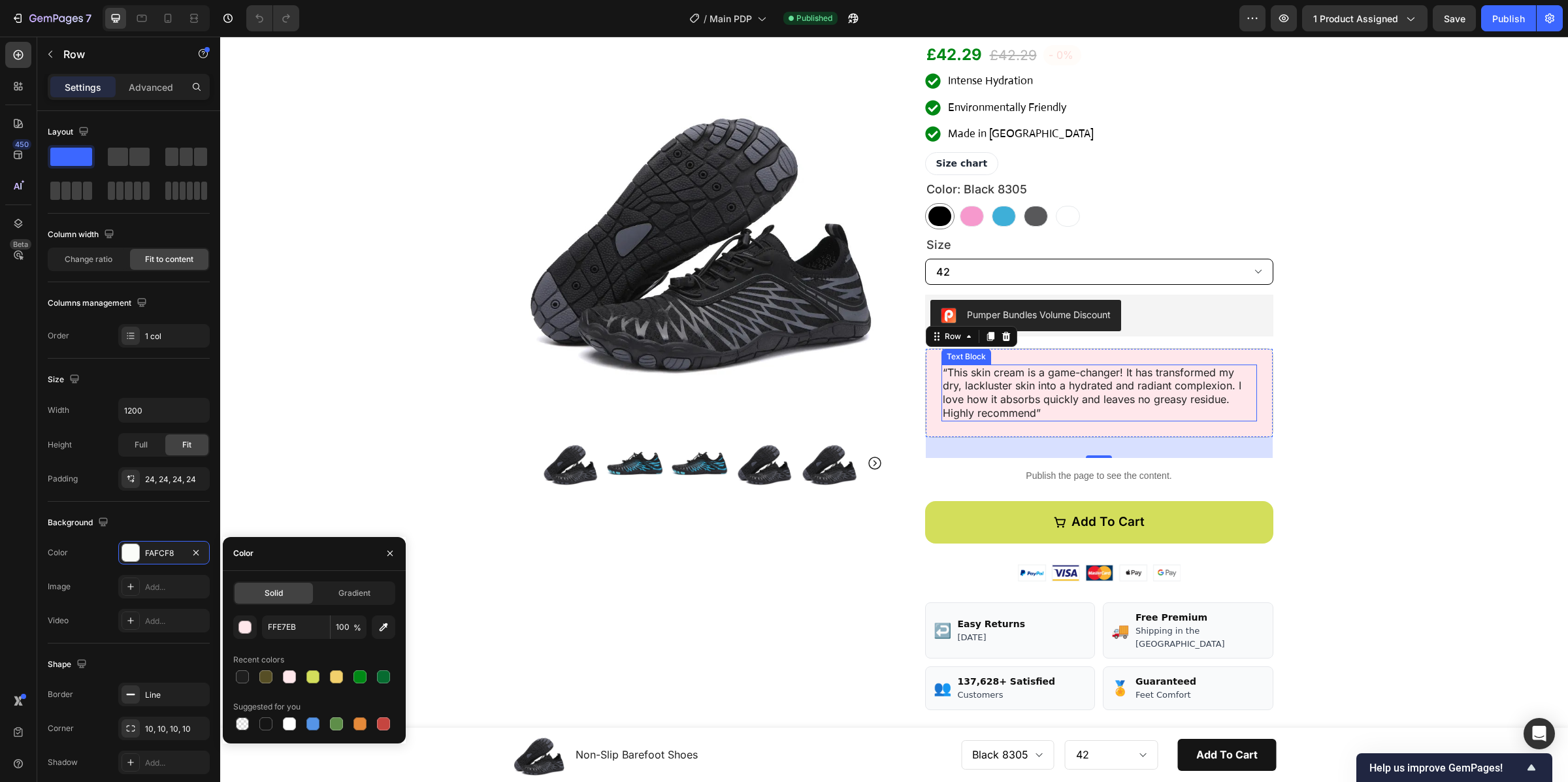
click at [1063, 412] on p "“This skin cream is a game-changer! It has transformed my dry, lackluster skin …" at bounding box center [1099, 393] width 313 height 54
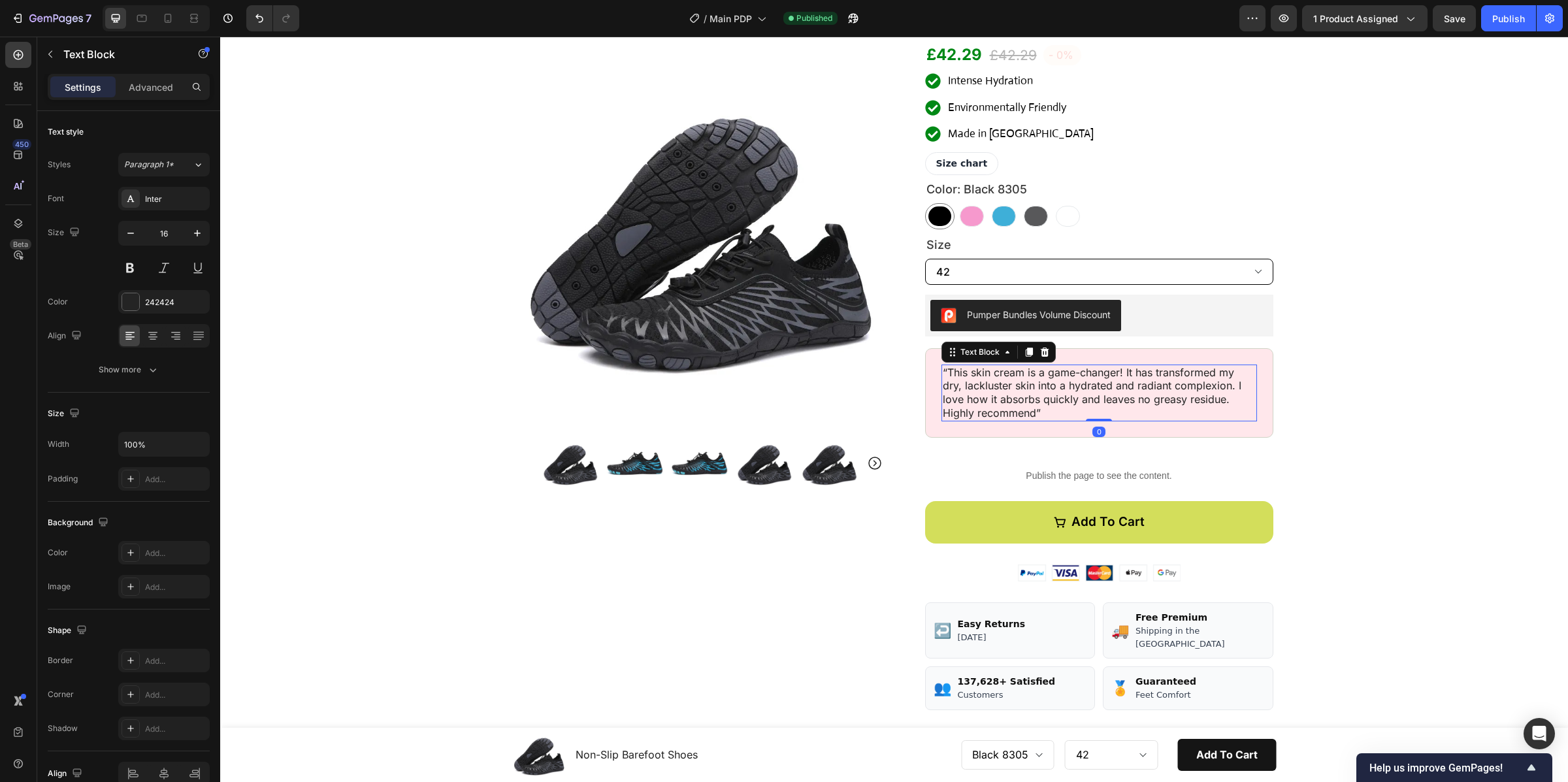
click at [1066, 410] on p "“This skin cream is a game-changer! It has transformed my dry, lackluster skin …" at bounding box center [1099, 393] width 313 height 54
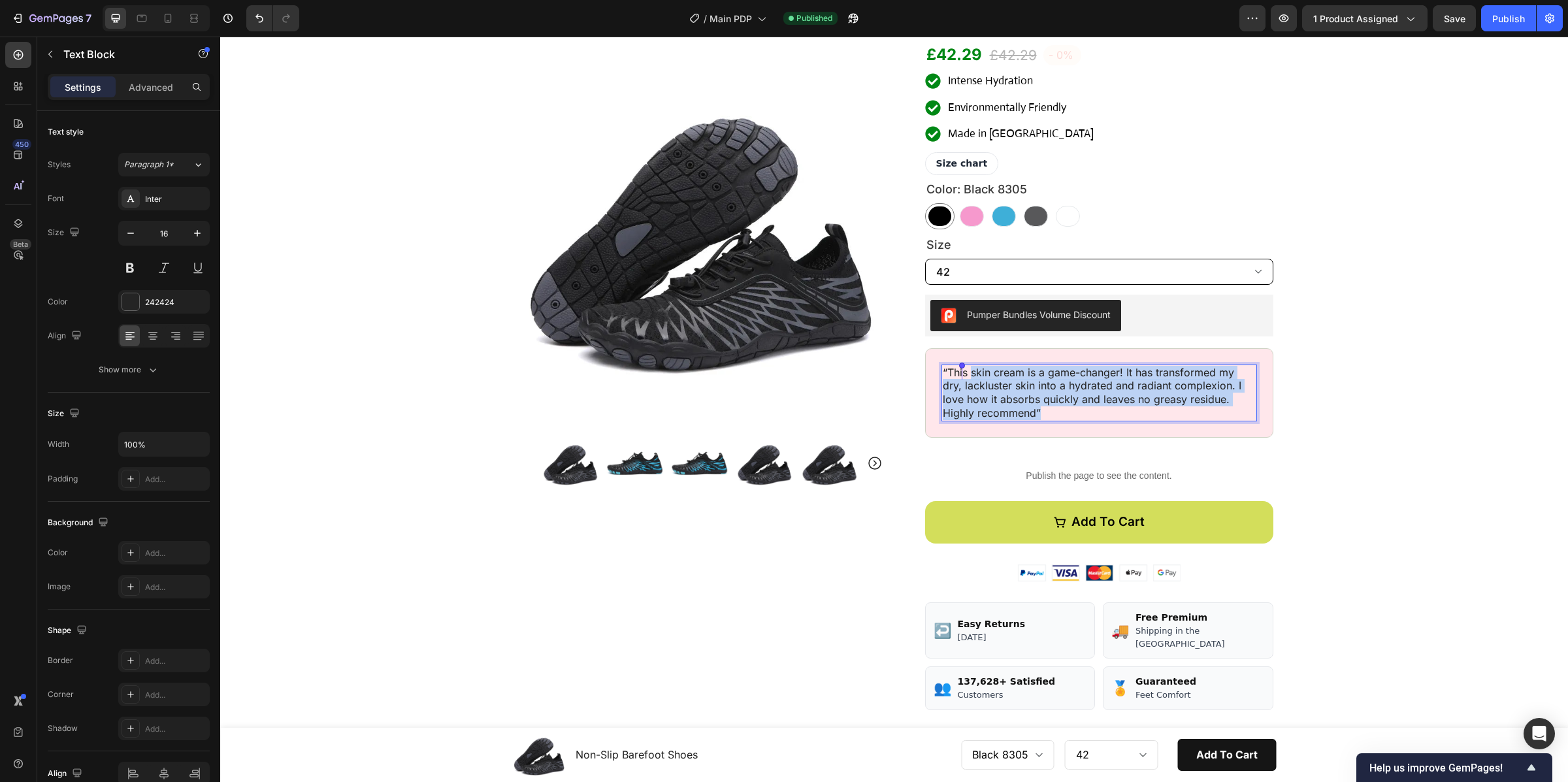
drag, startPoint x: 1059, startPoint y: 414, endPoint x: 961, endPoint y: 372, distance: 106.6
click at [961, 372] on p "“This skin cream is a game-changer! It has transformed my dry, lackluster skin …" at bounding box center [1099, 393] width 313 height 54
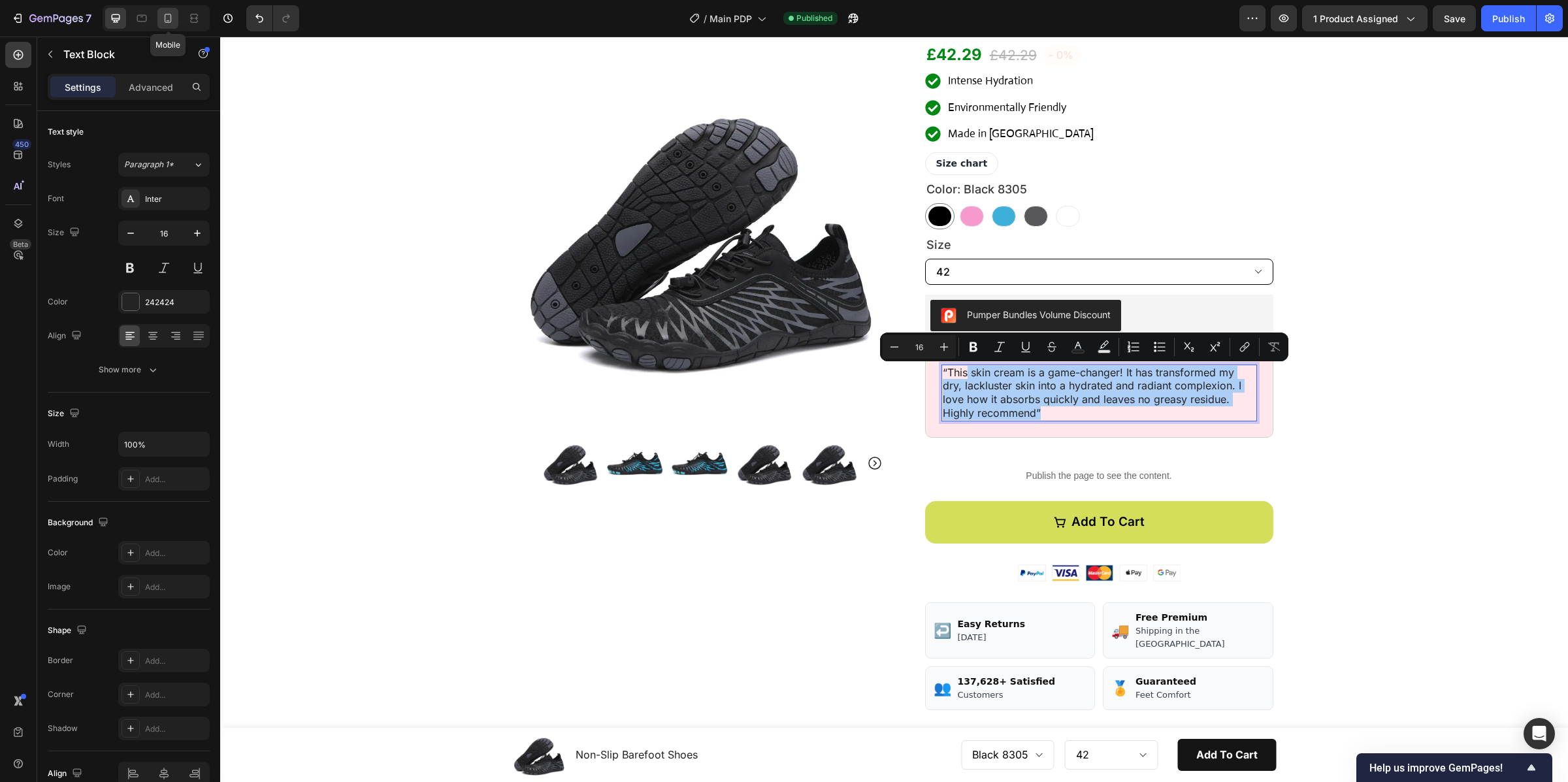
click at [168, 17] on icon at bounding box center [168, 18] width 13 height 13
type input "14"
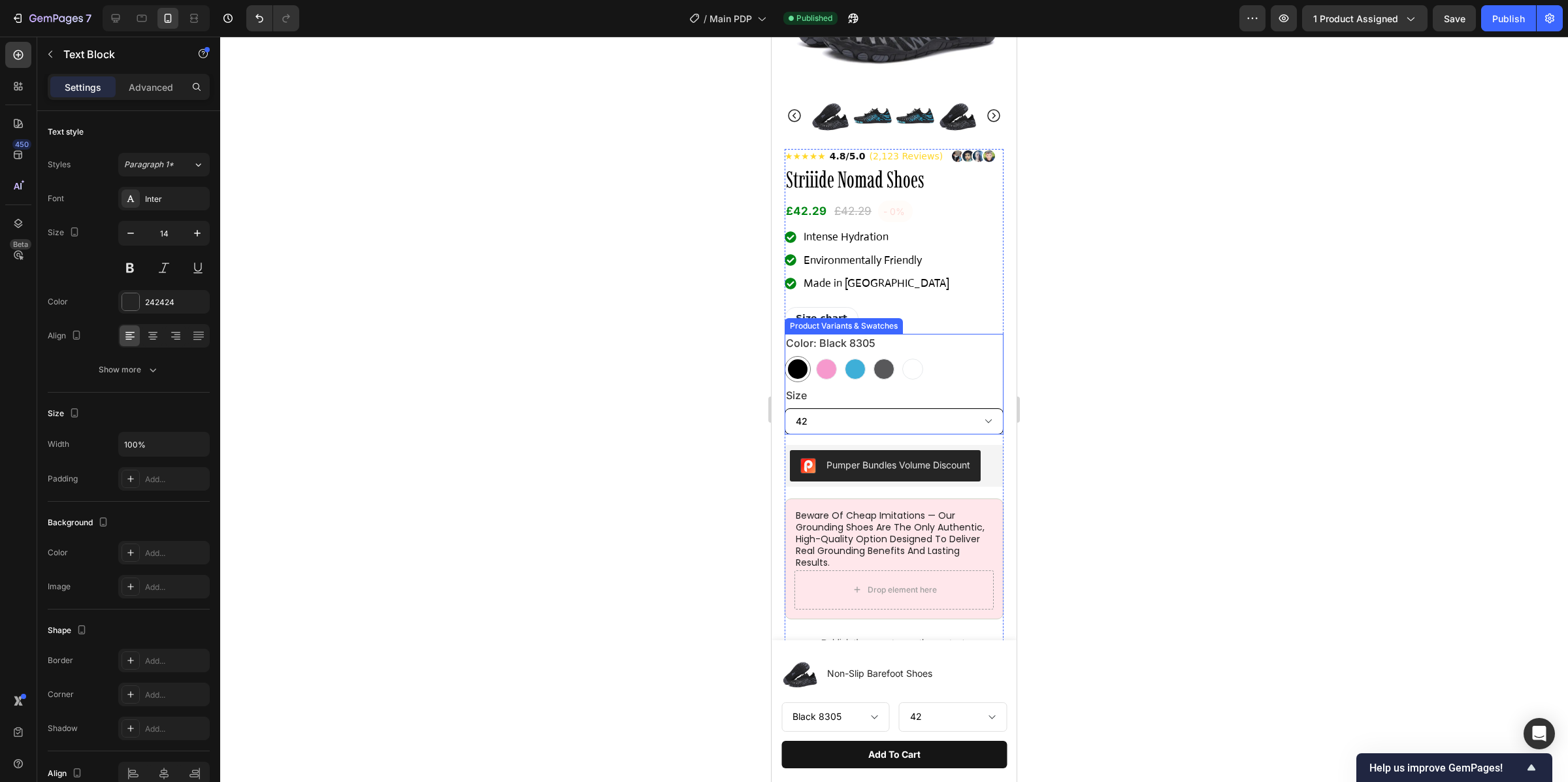
scroll to position [360, 0]
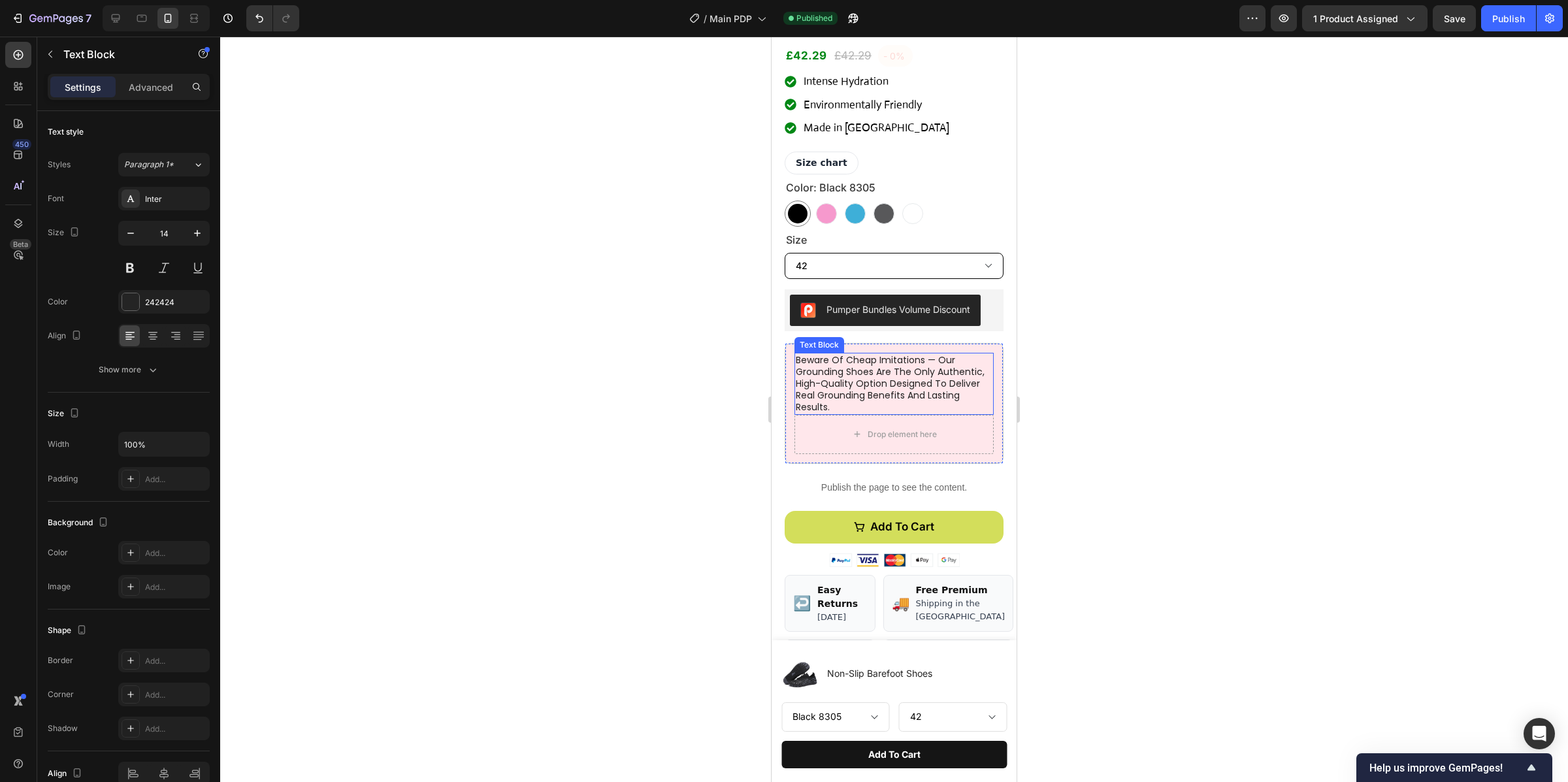
click at [870, 388] on p "beware of cheap imitations — our grounding shoes are the only authentic, high-q…" at bounding box center [894, 383] width 197 height 59
drag, startPoint x: 874, startPoint y: 389, endPoint x: 937, endPoint y: 403, distance: 64.5
click at [874, 389] on p "beware of cheap imitations — our grounding shoes are the only authentic, high-q…" at bounding box center [894, 383] width 197 height 59
click at [936, 408] on p "beware of cheap imitations — our grounding shoes are the only authentic, high-q…" at bounding box center [894, 383] width 197 height 59
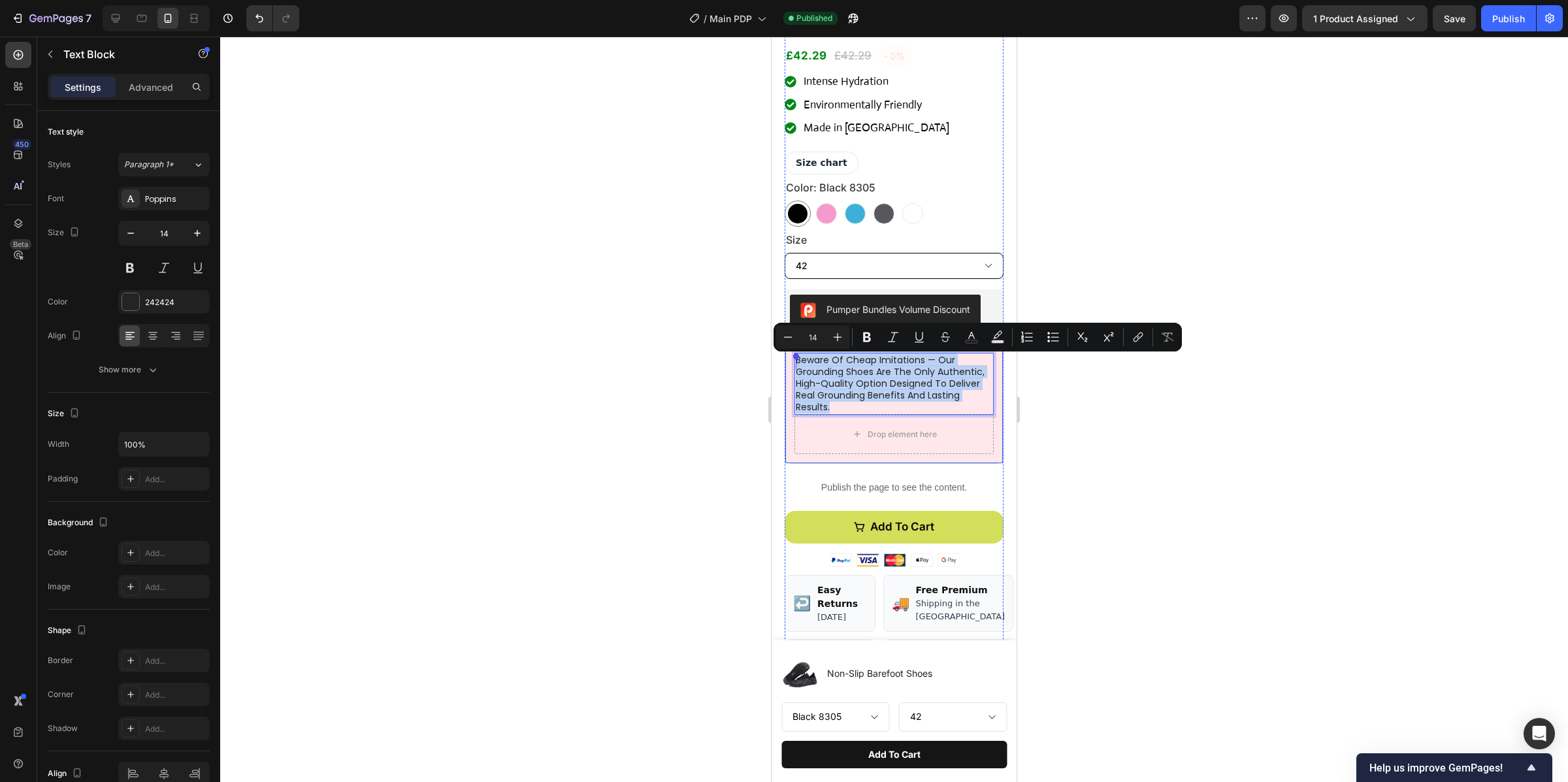
drag, startPoint x: 932, startPoint y: 408, endPoint x: 785, endPoint y: 348, distance: 158.8
click at [785, 348] on div "beware of cheap imitations — our grounding shoes are the only authentic, high-q…" at bounding box center [894, 403] width 219 height 121
copy p "beware of cheap imitations — our grounding shoes are the only authentic, high-q…"
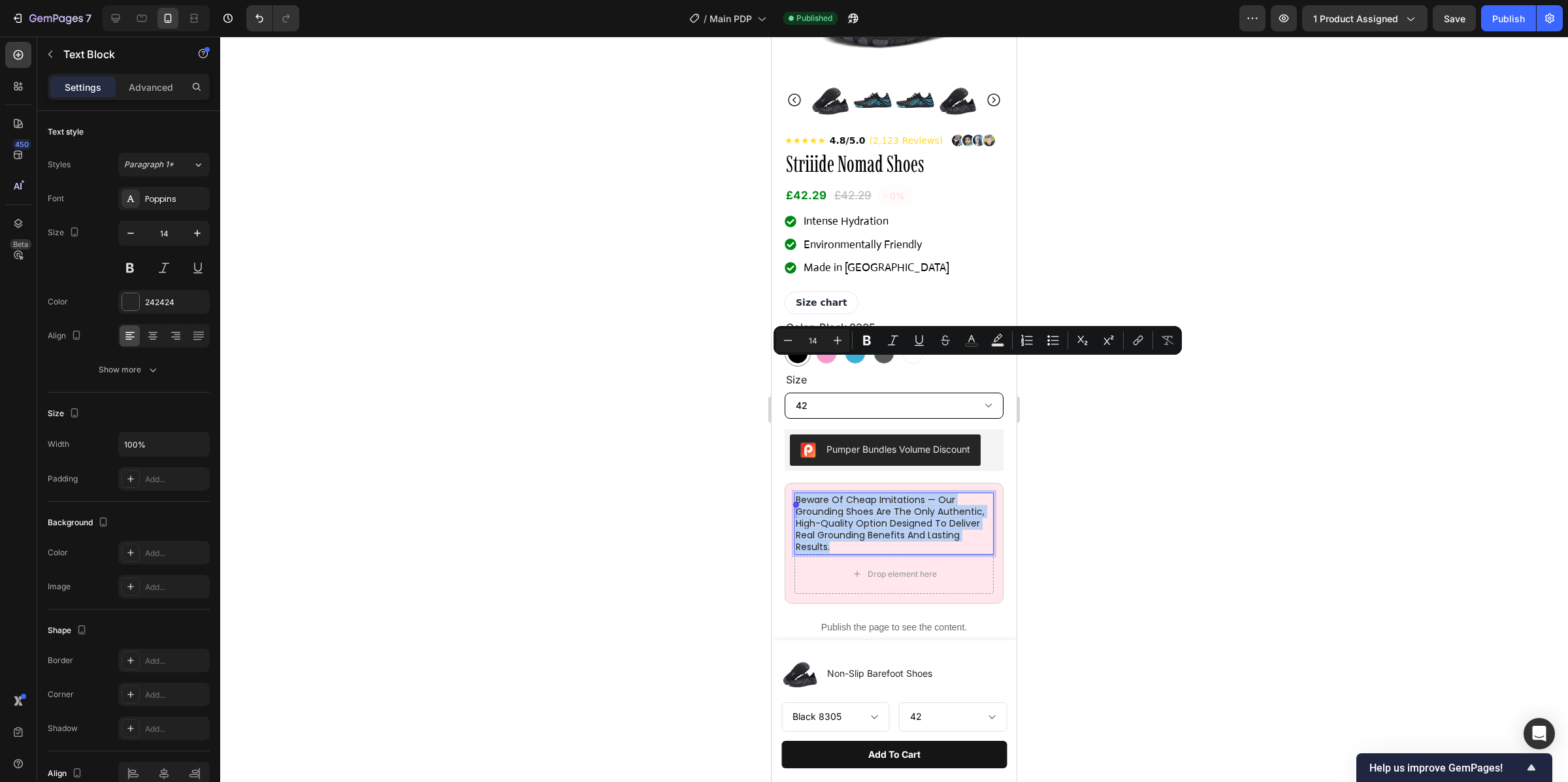
scroll to position [212, 0]
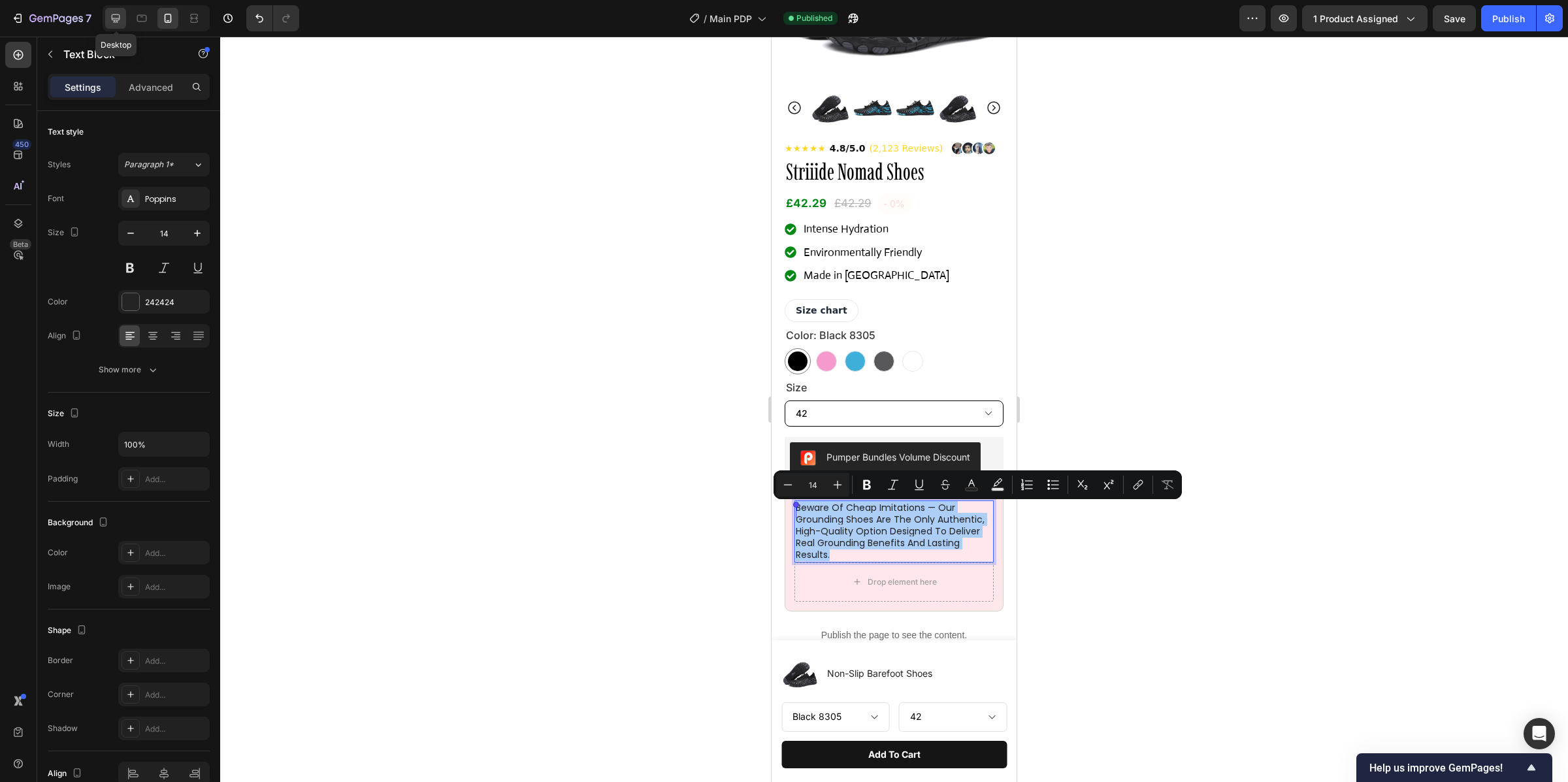
drag, startPoint x: 117, startPoint y: 23, endPoint x: 124, endPoint y: 20, distance: 7.6
click at [117, 22] on icon at bounding box center [115, 18] width 13 height 13
type input "16"
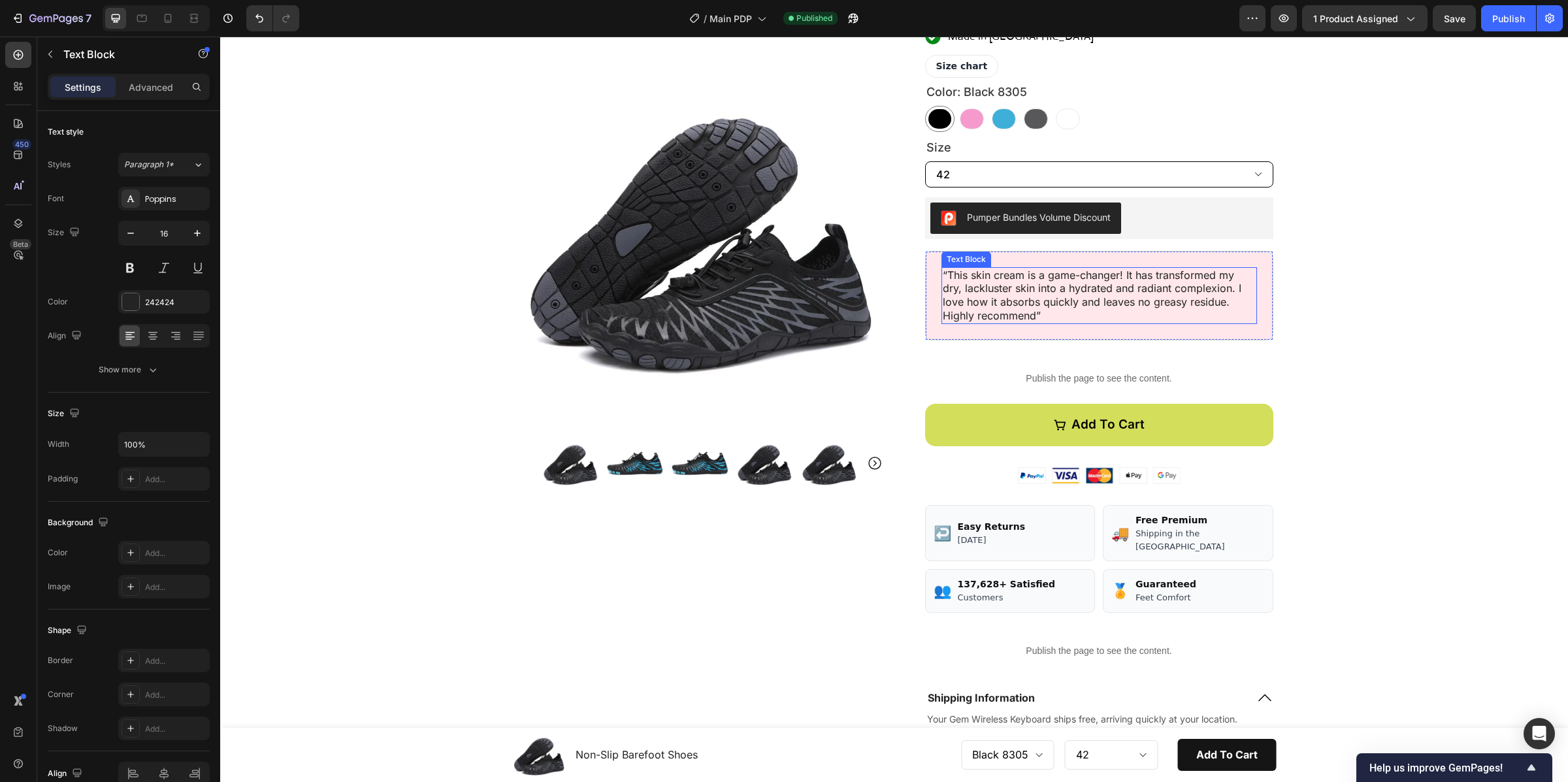
scroll to position [166, 0]
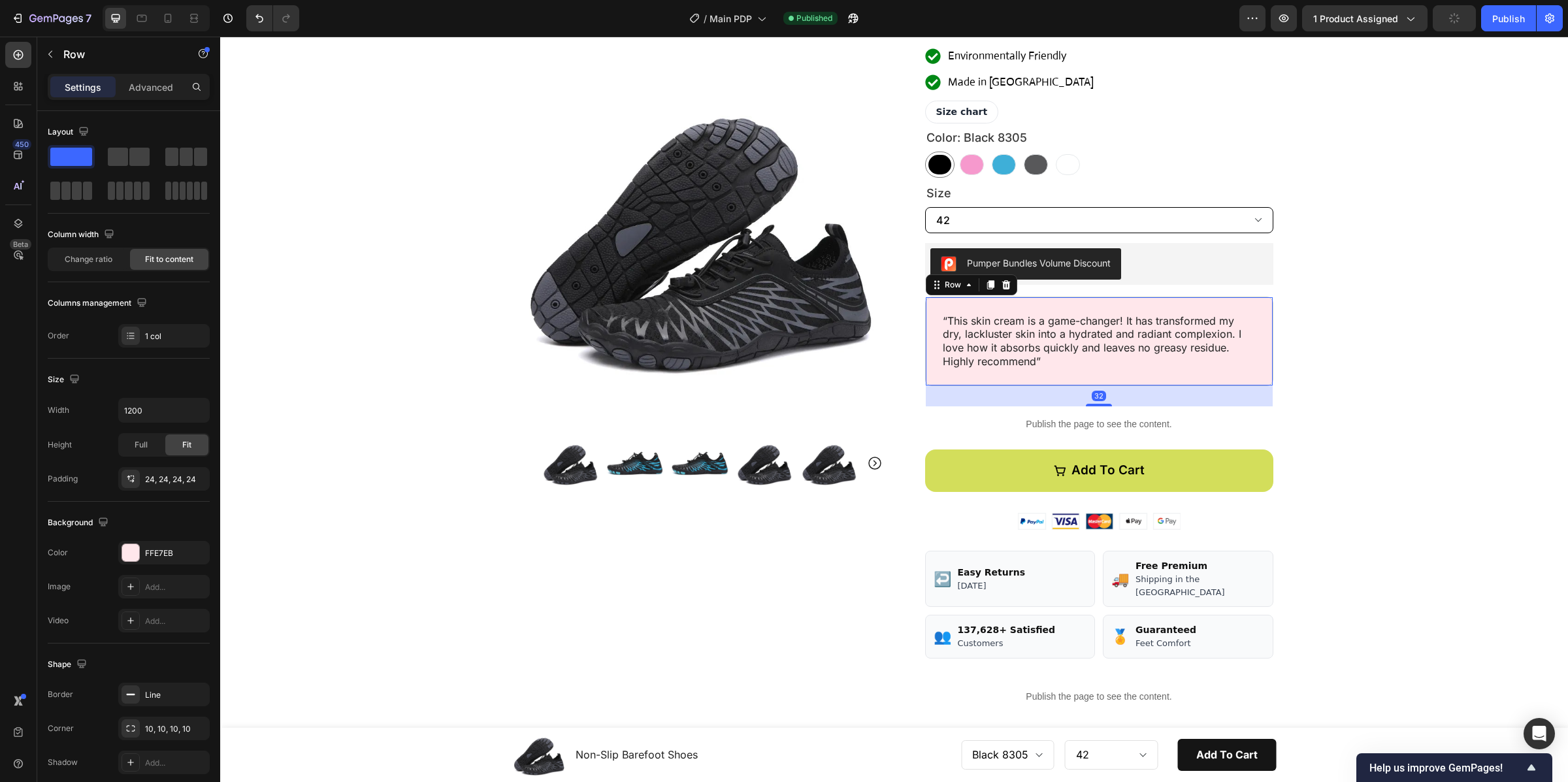
click at [1038, 373] on div "“This skin cream is a game-changer! It has transformed my dry, lackluster skin …" at bounding box center [1099, 341] width 348 height 90
click at [1033, 358] on p "“This skin cream is a game-changer! It has transformed my dry, lackluster skin …" at bounding box center [1099, 341] width 313 height 54
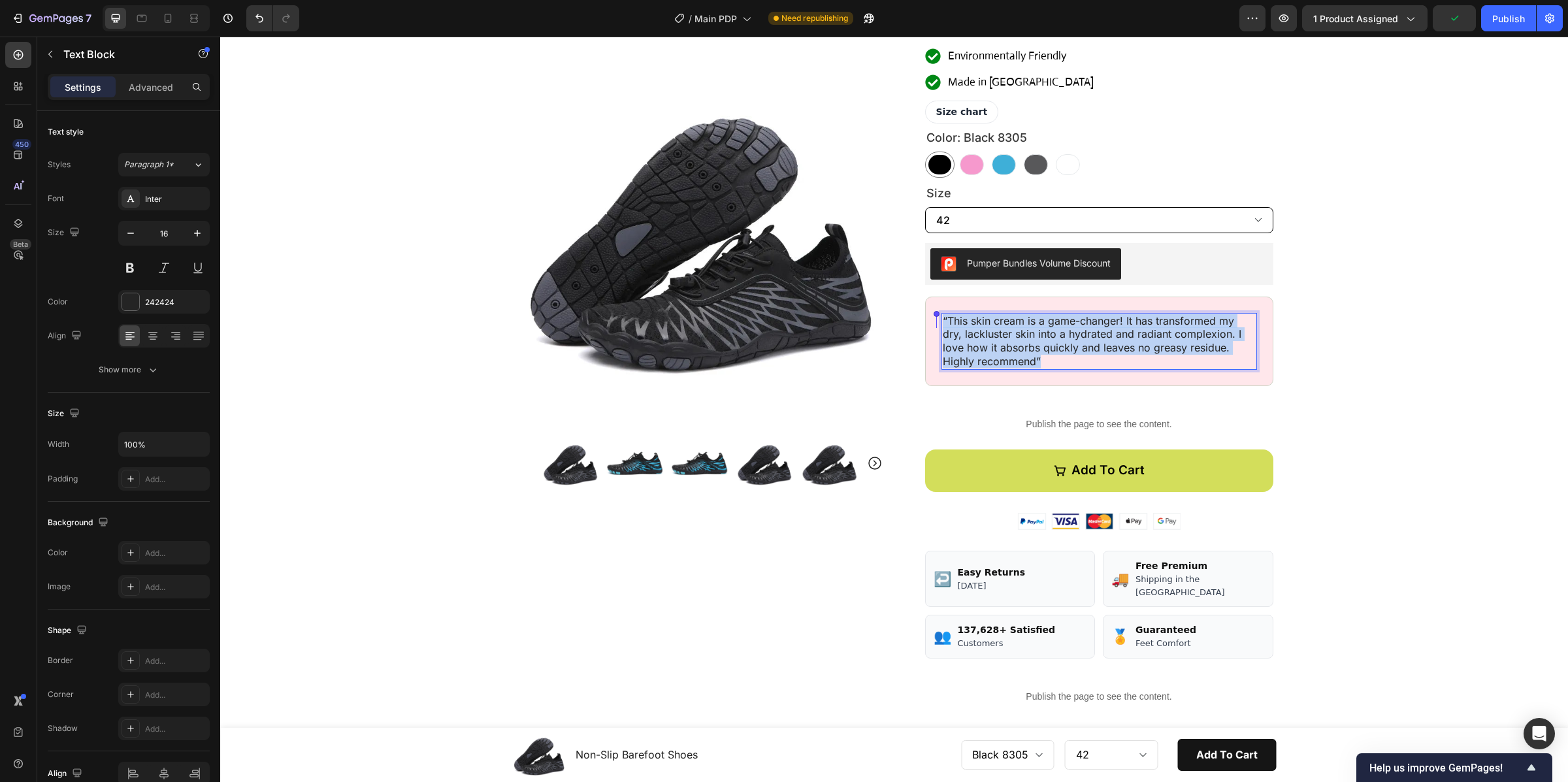
drag, startPoint x: 1038, startPoint y: 362, endPoint x: 938, endPoint y: 313, distance: 111.4
click at [941, 313] on div "“This skin cream is a game-changer! It has transformed my dry, lackluster skin …" at bounding box center [1099, 341] width 315 height 57
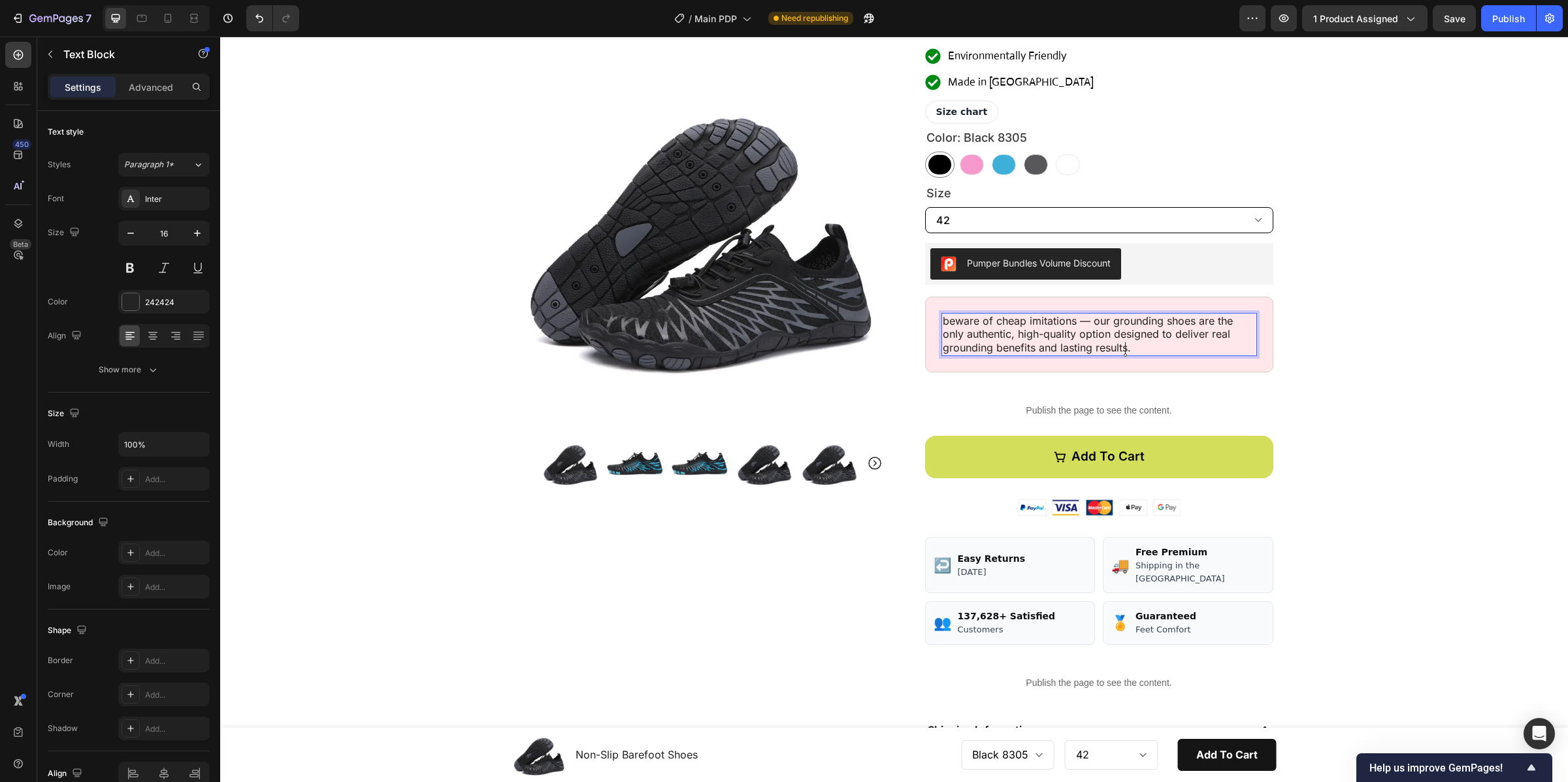
click at [943, 322] on p "beware of cheap imitations — our grounding shoes are the only authentic, high-q…" at bounding box center [1099, 334] width 313 height 40
click at [1421, 361] on div "Product Images Row ★★★★★ 4.8/5.0 (2,123 Reviews) Custom Code Striiide Nomad Sho…" at bounding box center [894, 419] width 1348 height 1045
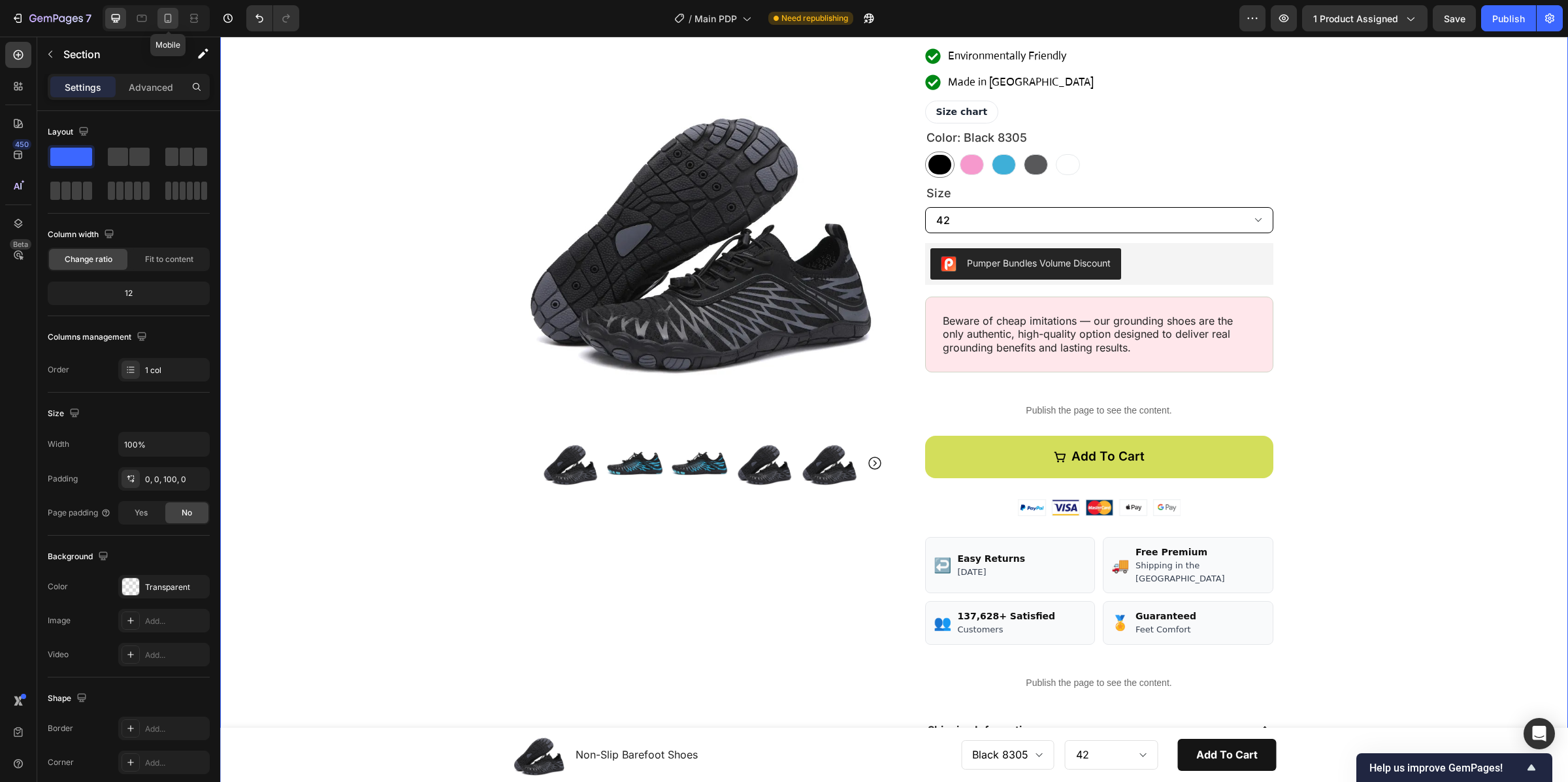
click at [159, 24] on div at bounding box center [168, 18] width 21 height 21
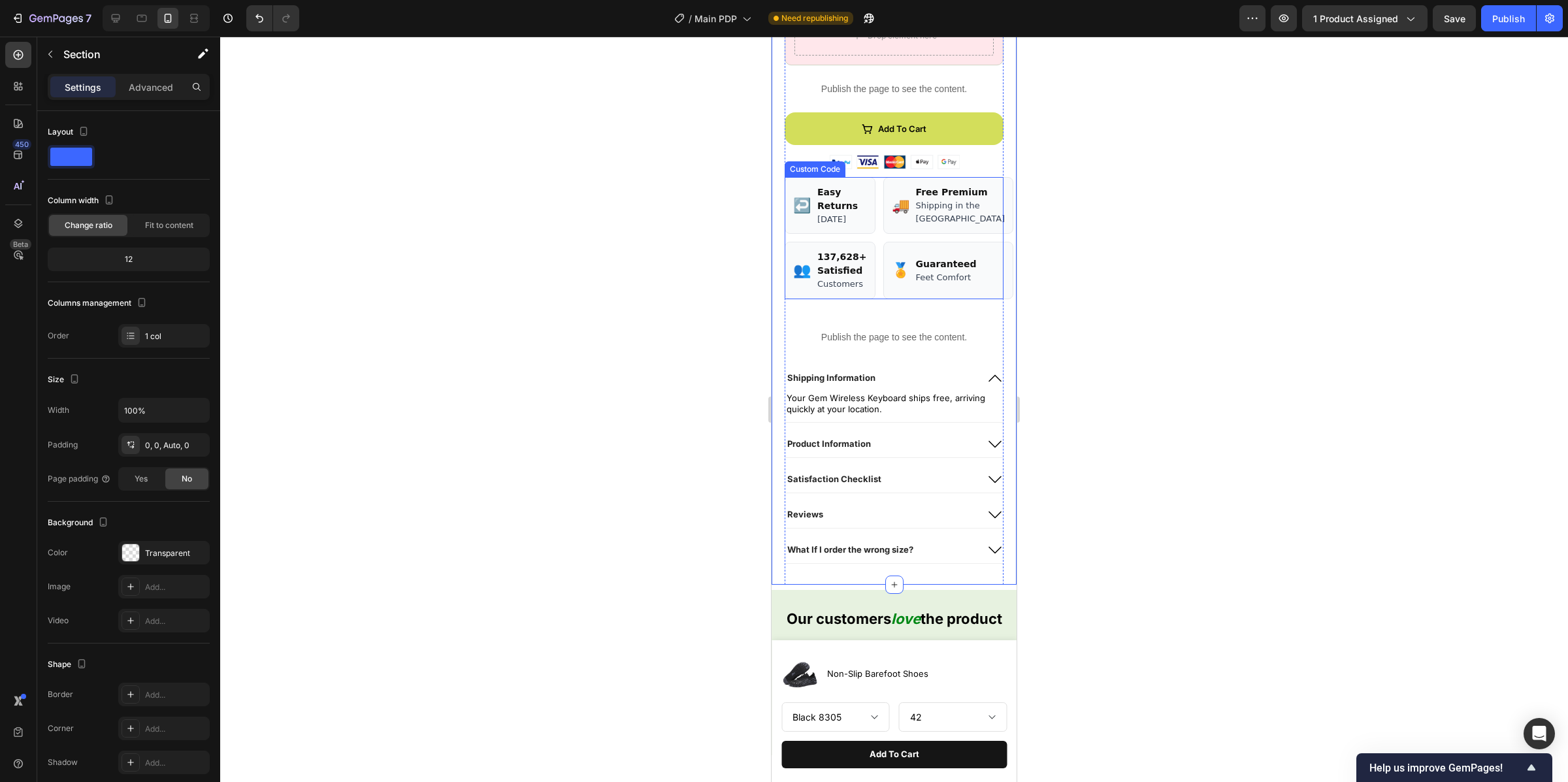
scroll to position [766, 0]
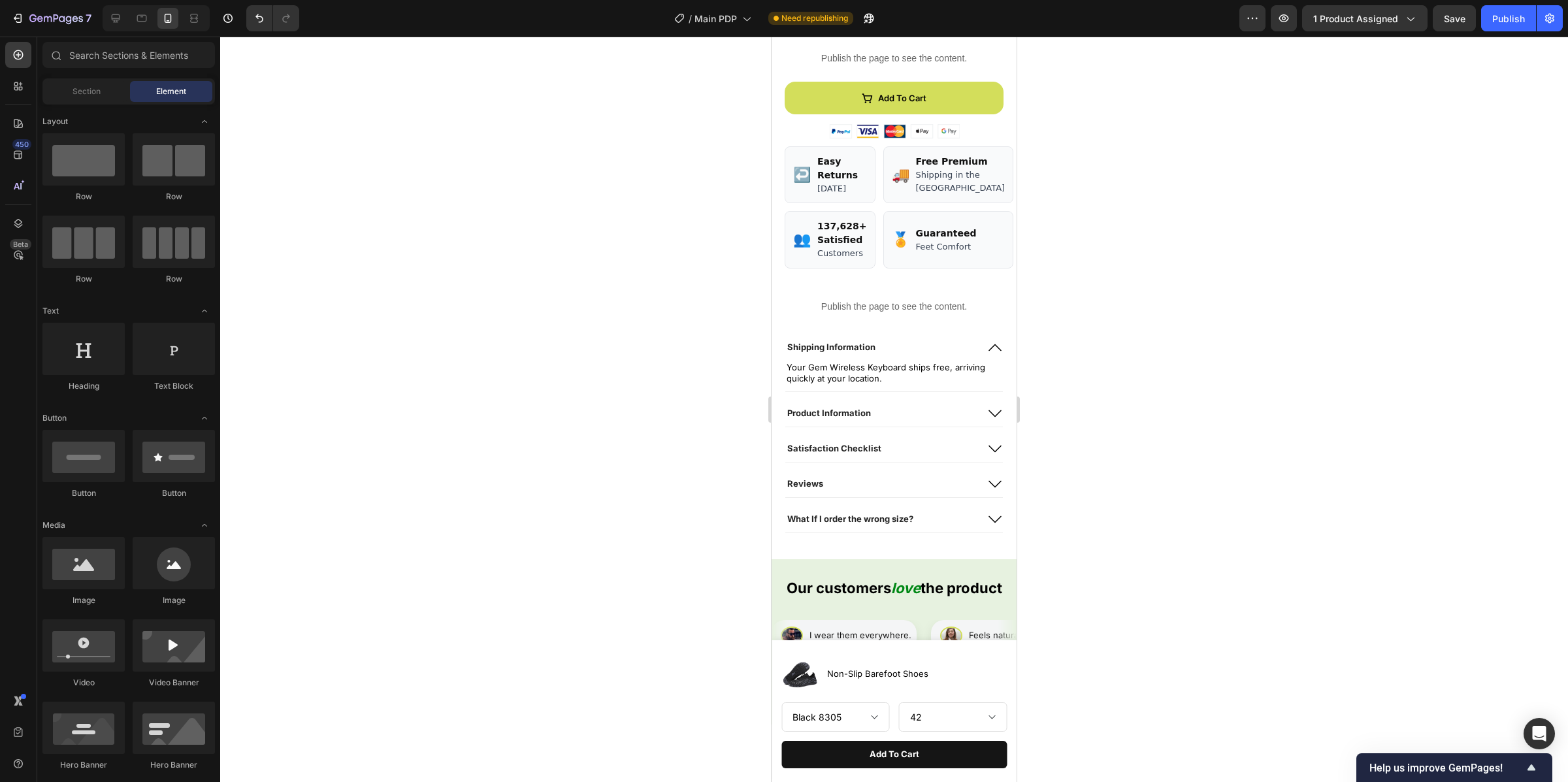
drag, startPoint x: 1012, startPoint y: 339, endPoint x: 1789, endPoint y: 379, distance: 778.0
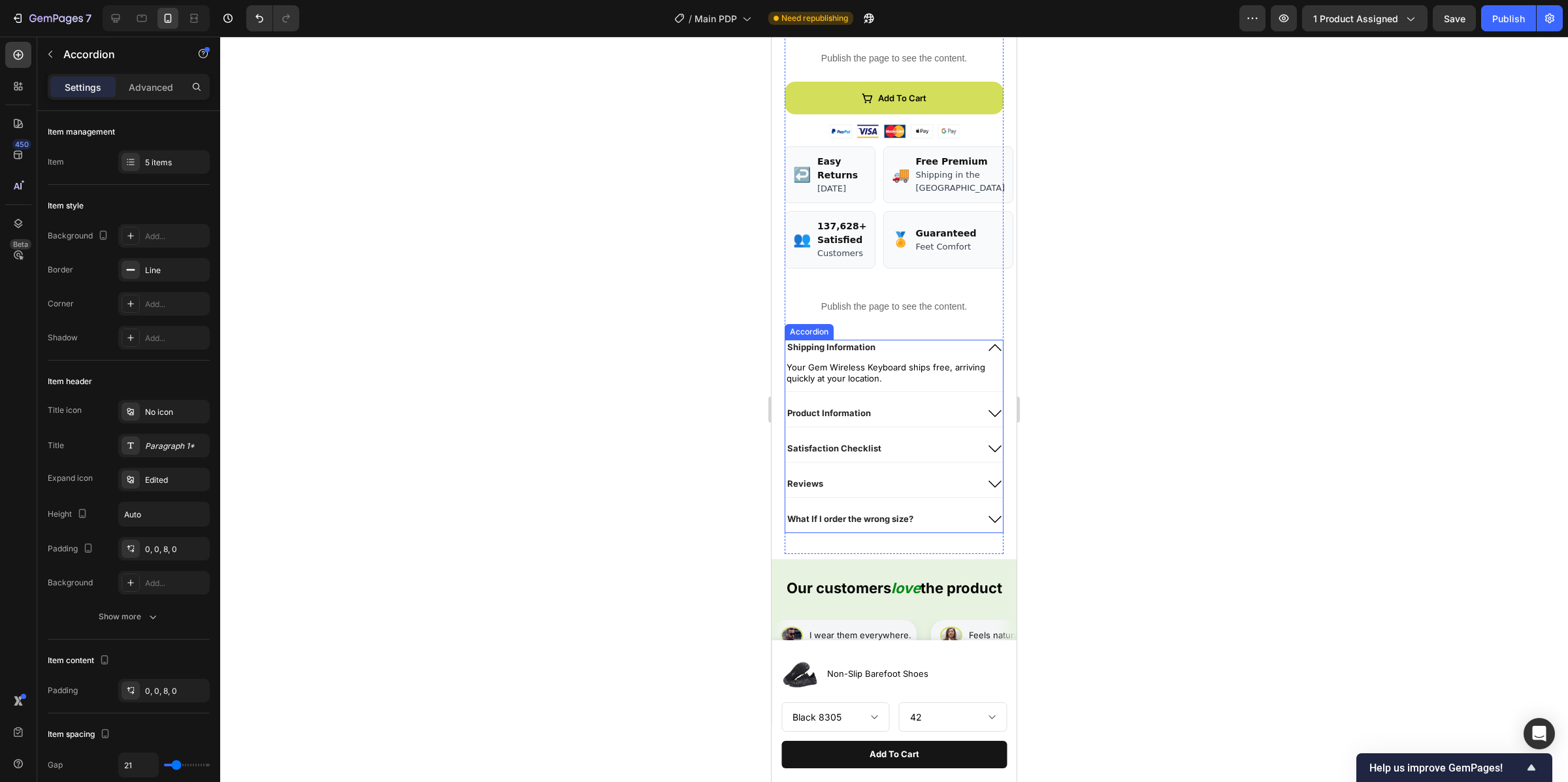
click at [913, 360] on div "Shipping Information" at bounding box center [894, 350] width 218 height 21
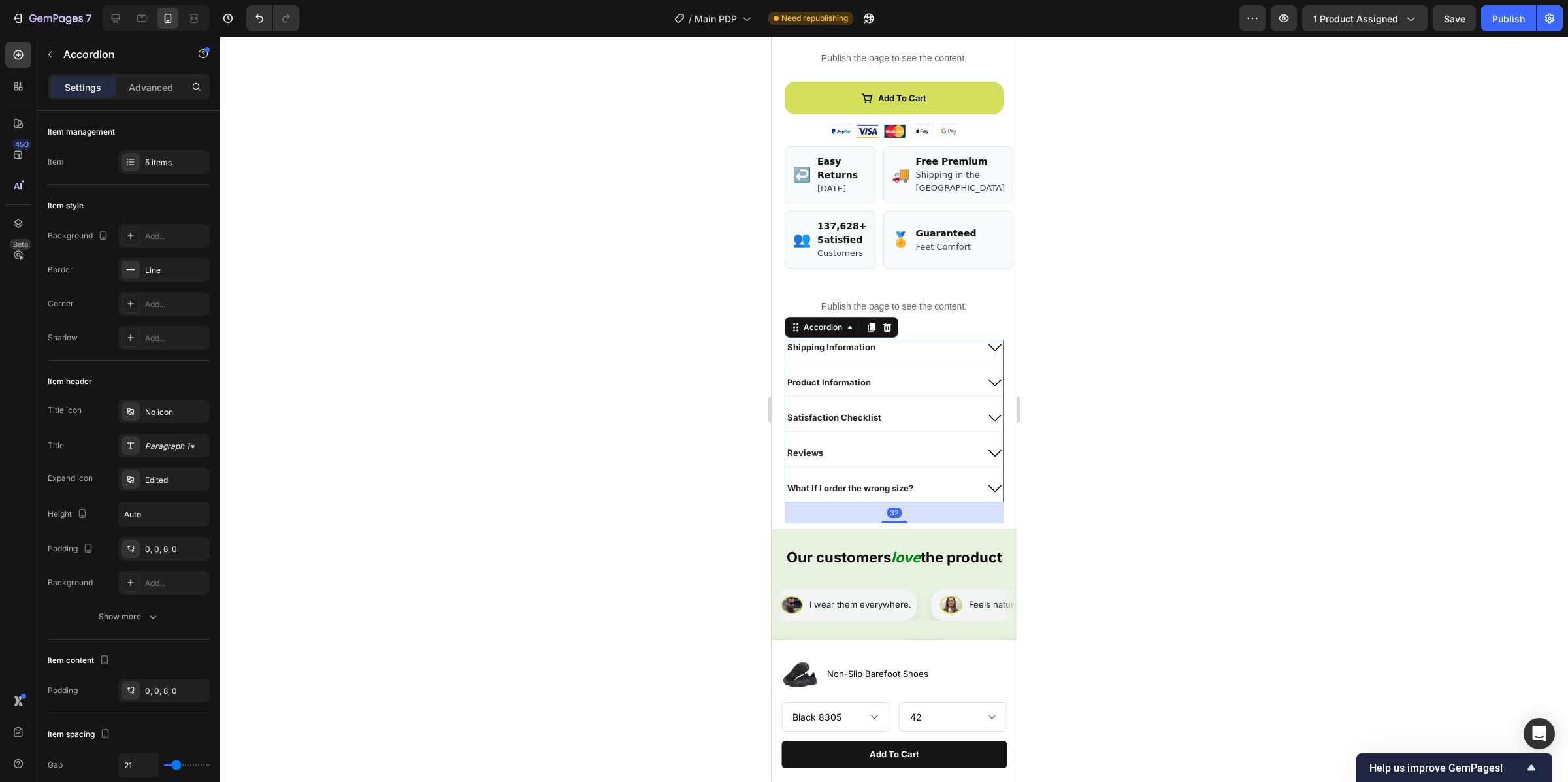
click at [919, 355] on div "Shipping Information" at bounding box center [881, 348] width 191 height 16
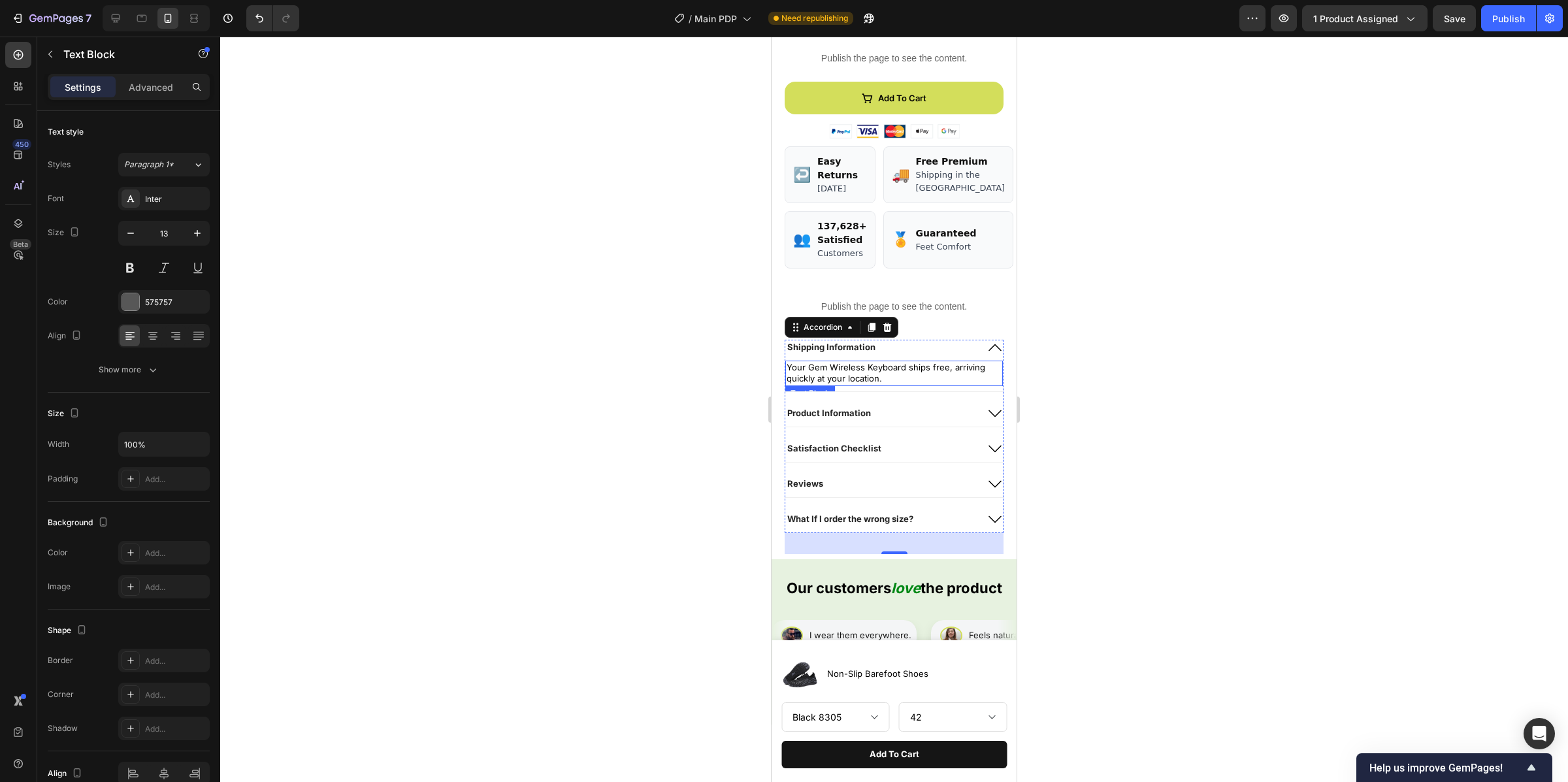
click at [884, 385] on p "Your Gem Wireless Keyboard ships free, arriving quickly at your location." at bounding box center [894, 373] width 215 height 23
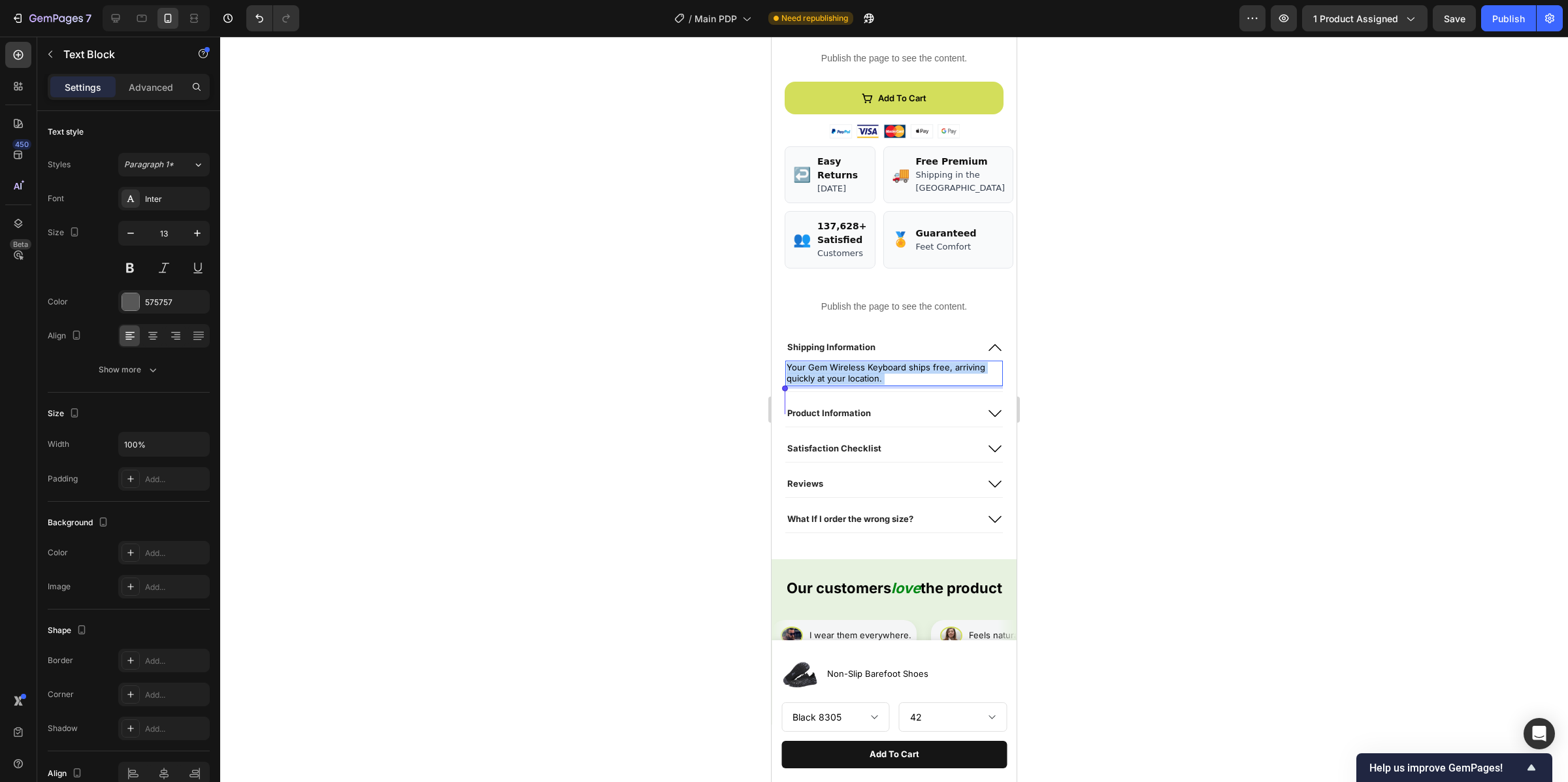
drag, startPoint x: 858, startPoint y: 398, endPoint x: 884, endPoint y: 405, distance: 26.9
click at [879, 385] on p "Your Gem Wireless Keyboard ships free, arriving quickly at your location." at bounding box center [894, 373] width 215 height 23
click at [886, 385] on p "Your Gem Wireless Keyboard ships free, arriving quickly at your location." at bounding box center [894, 373] width 215 height 23
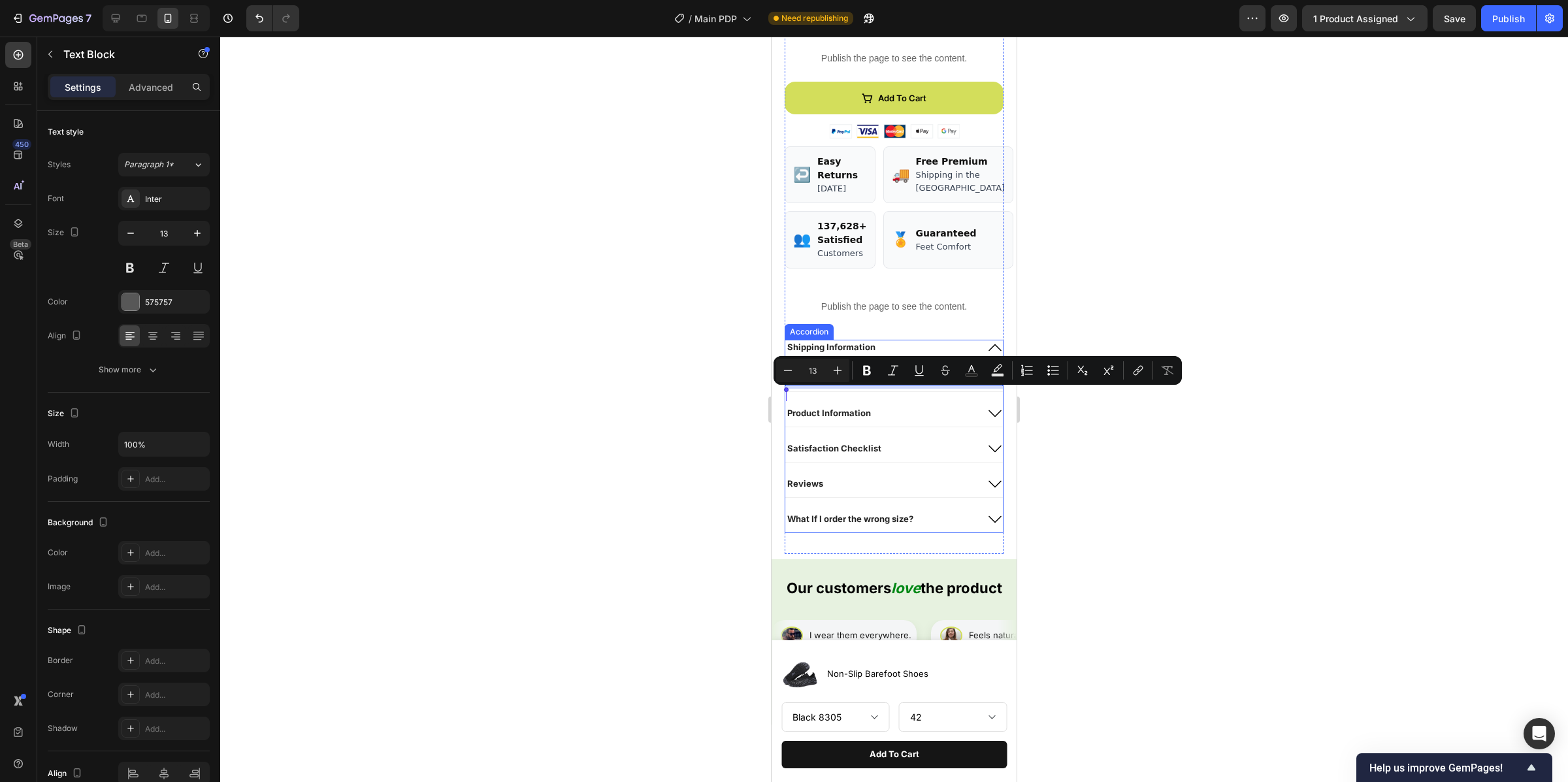
drag, startPoint x: 886, startPoint y: 405, endPoint x: 798, endPoint y: 387, distance: 89.8
click at [798, 387] on div "Shipping Information Your Gem Wireless Keyboard ships free, arriving quickly at…" at bounding box center [894, 366] width 218 height 51
